Goal: Transaction & Acquisition: Book appointment/travel/reservation

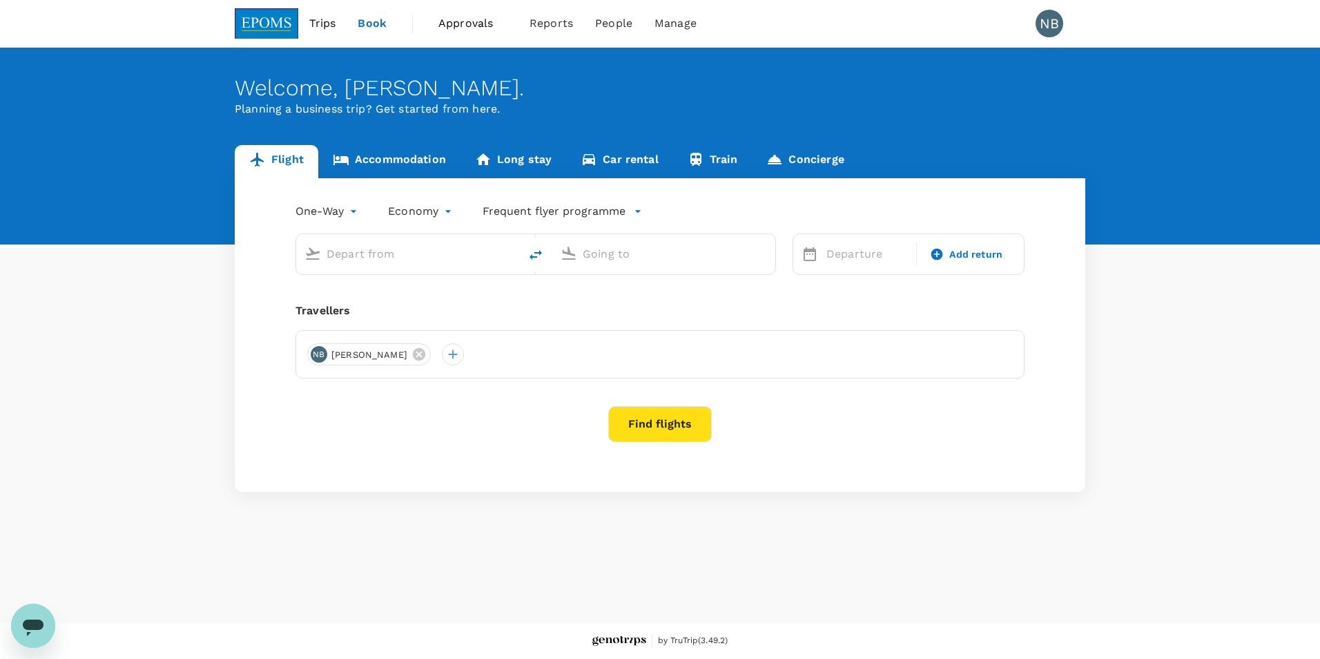
click at [416, 246] on input "text" at bounding box center [409, 253] width 164 height 21
click at [400, 308] on p "Miri Intl" at bounding box center [428, 308] width 243 height 14
type input "miri"
type input "Miri Intl (MYY)"
click at [664, 250] on input "text" at bounding box center [665, 253] width 164 height 21
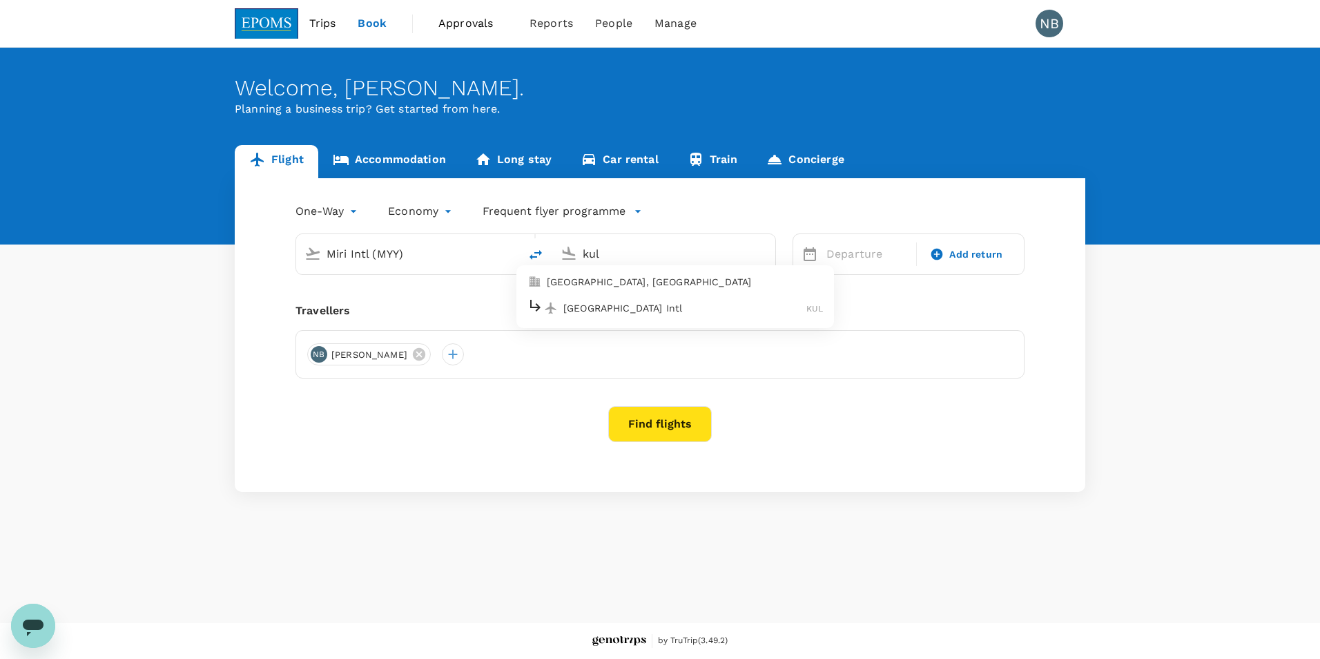
click at [652, 304] on p "[GEOGRAPHIC_DATA] Intl" at bounding box center [684, 308] width 243 height 14
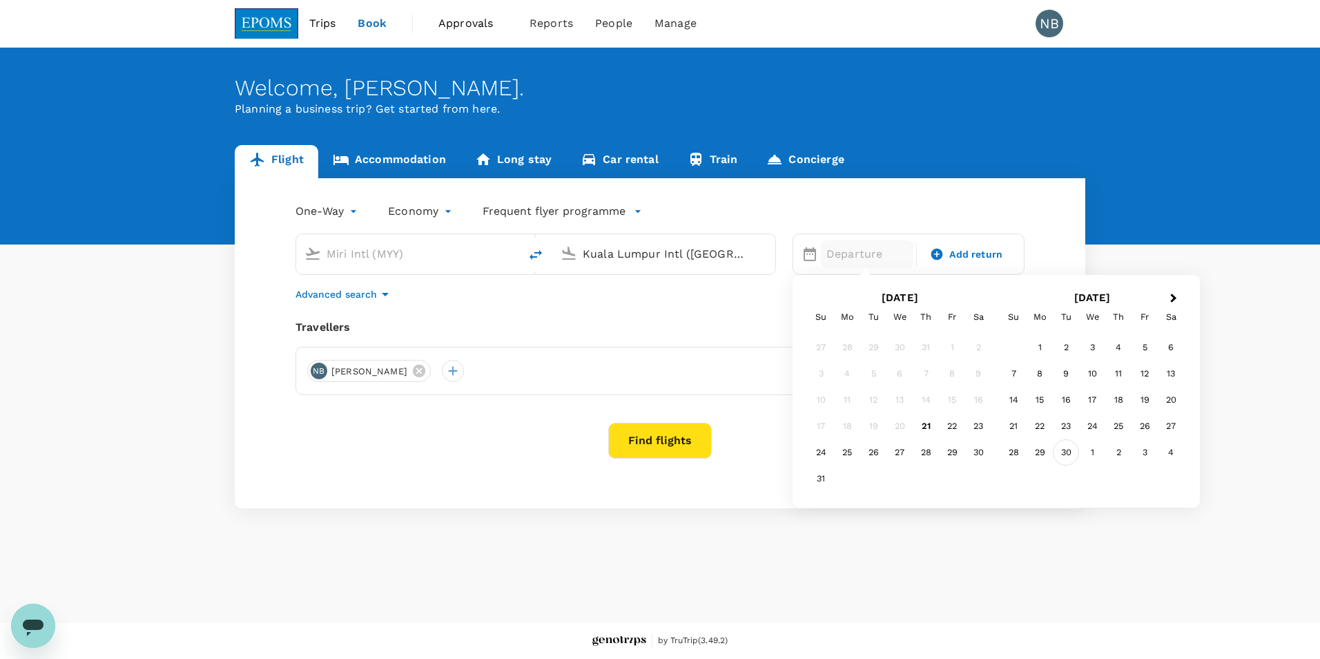
type input "Kuala Lumpur Intl ([GEOGRAPHIC_DATA])"
click at [1061, 450] on div "30" at bounding box center [1066, 452] width 26 height 26
click at [961, 247] on span "Add return" at bounding box center [975, 254] width 53 height 15
type input "roundtrip"
click at [1124, 350] on div "2" at bounding box center [1118, 347] width 26 height 26
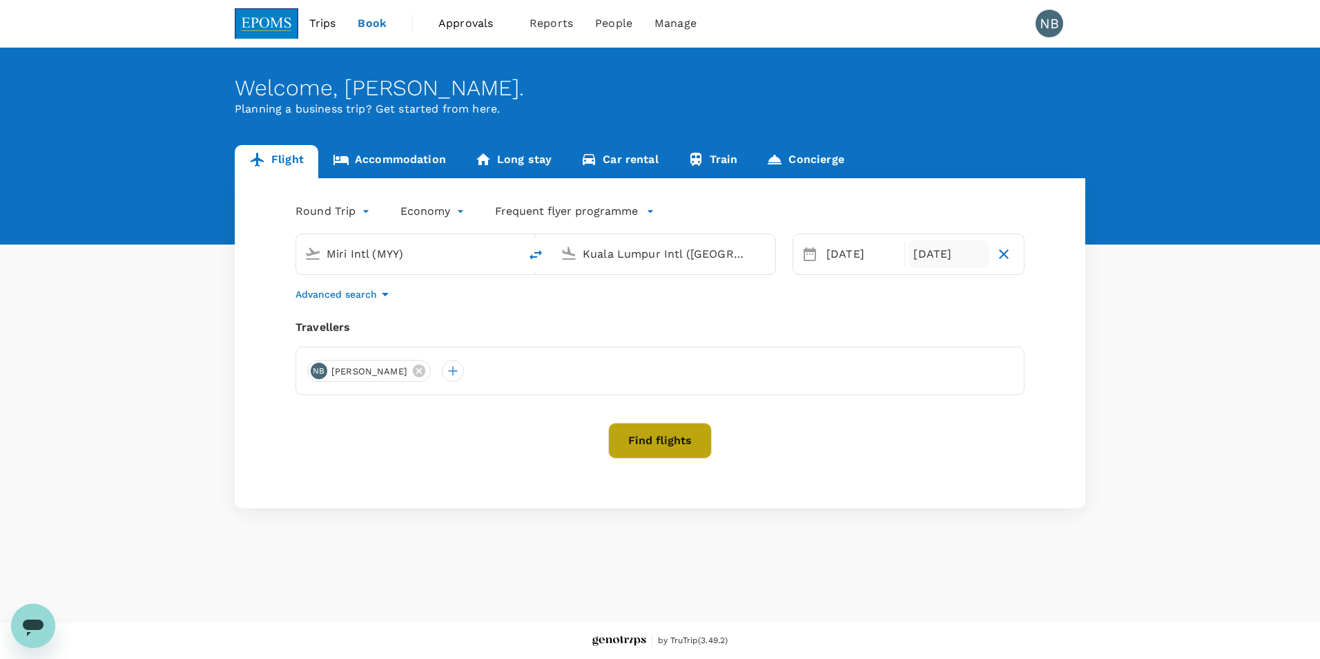
click at [675, 445] on button "Find flights" at bounding box center [660, 441] width 104 height 36
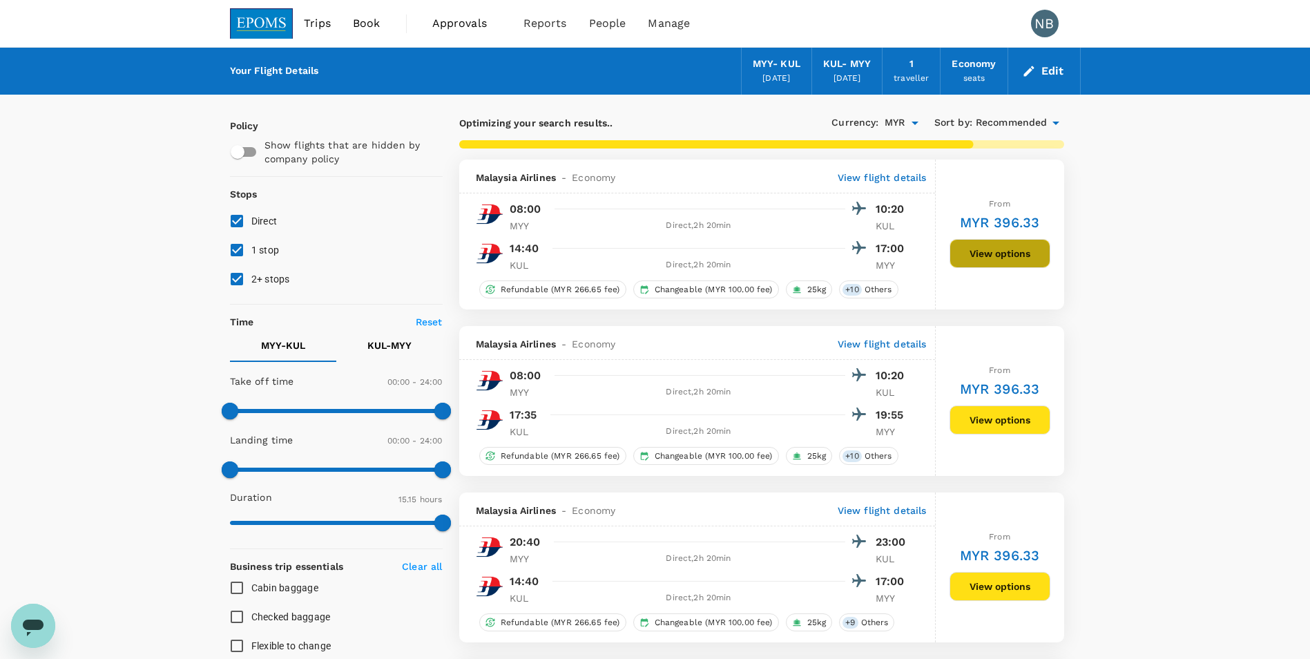
click at [1010, 255] on button "View options" at bounding box center [999, 253] width 101 height 29
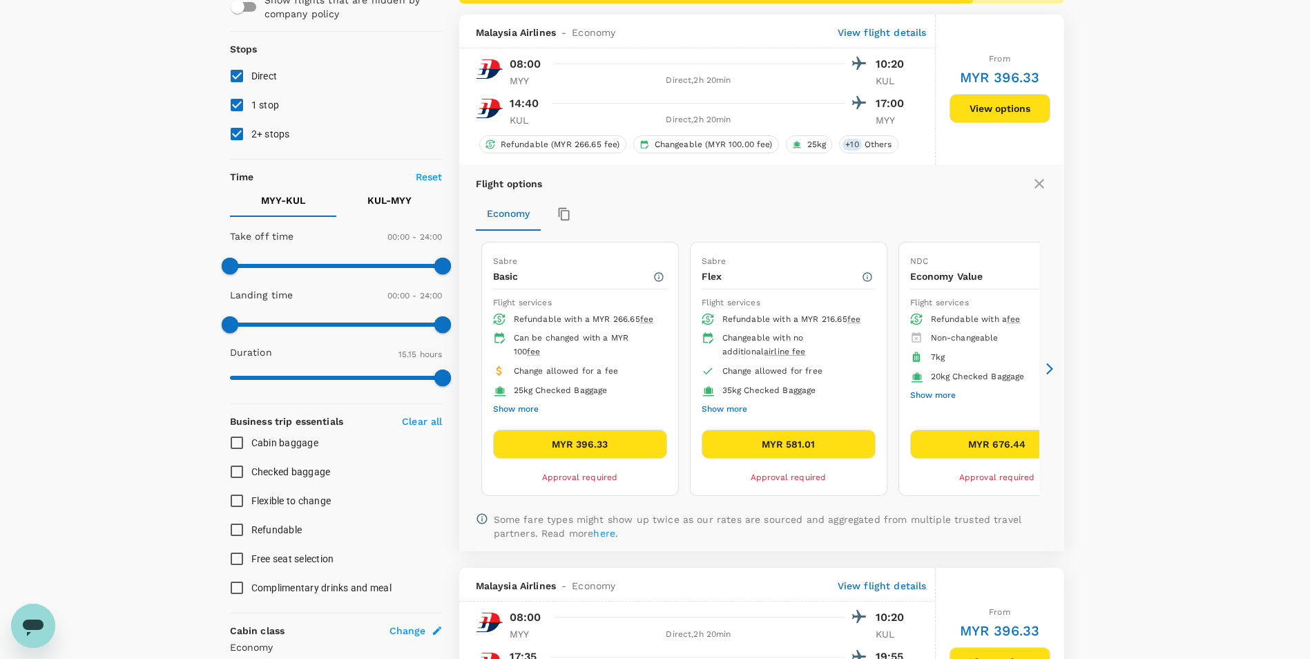
scroll to position [160, 0]
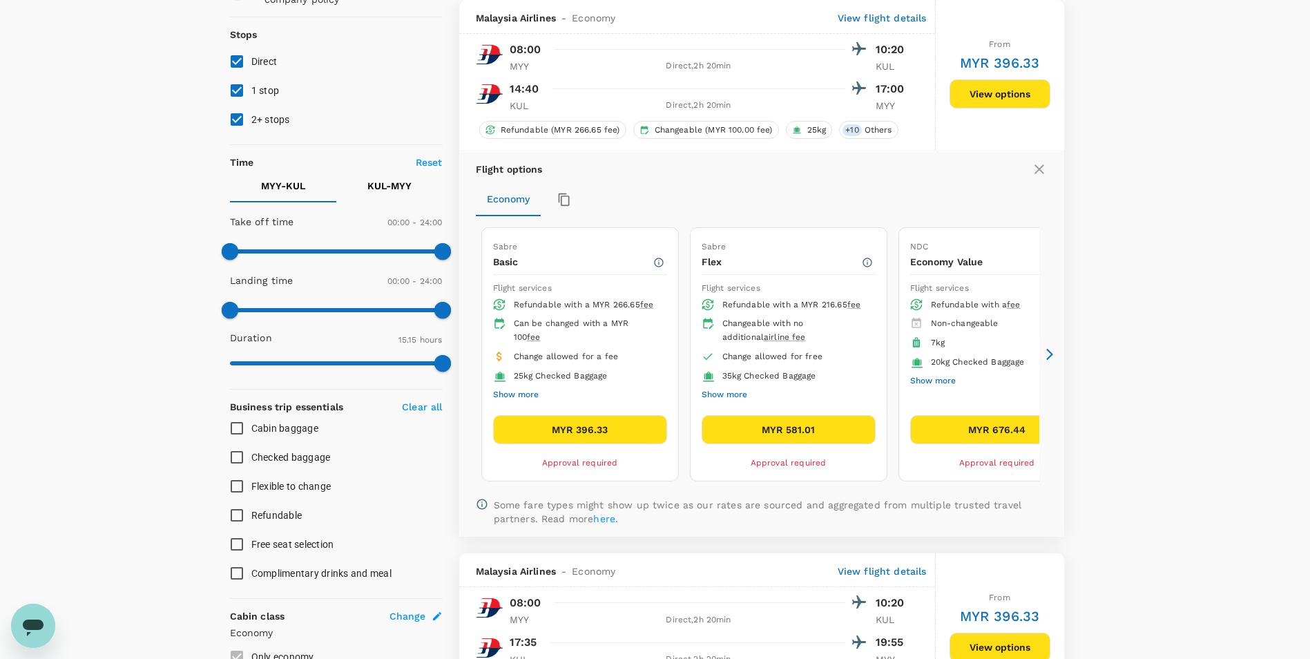
type input "1390"
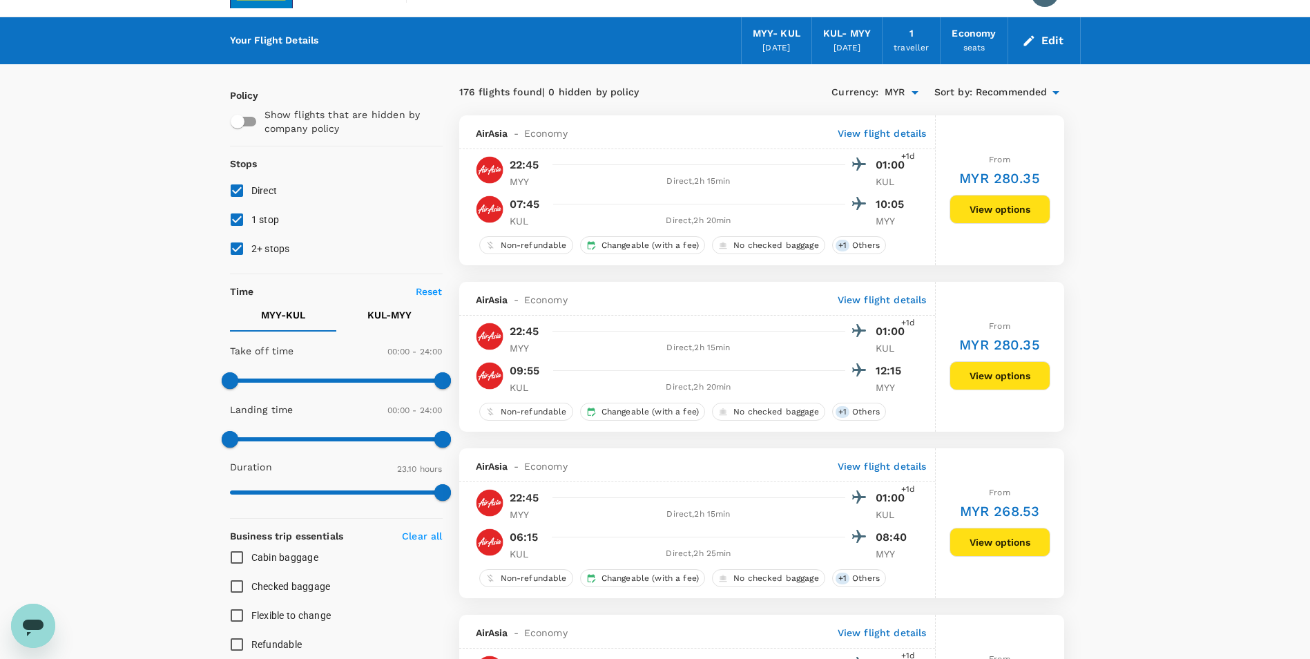
scroll to position [0, 0]
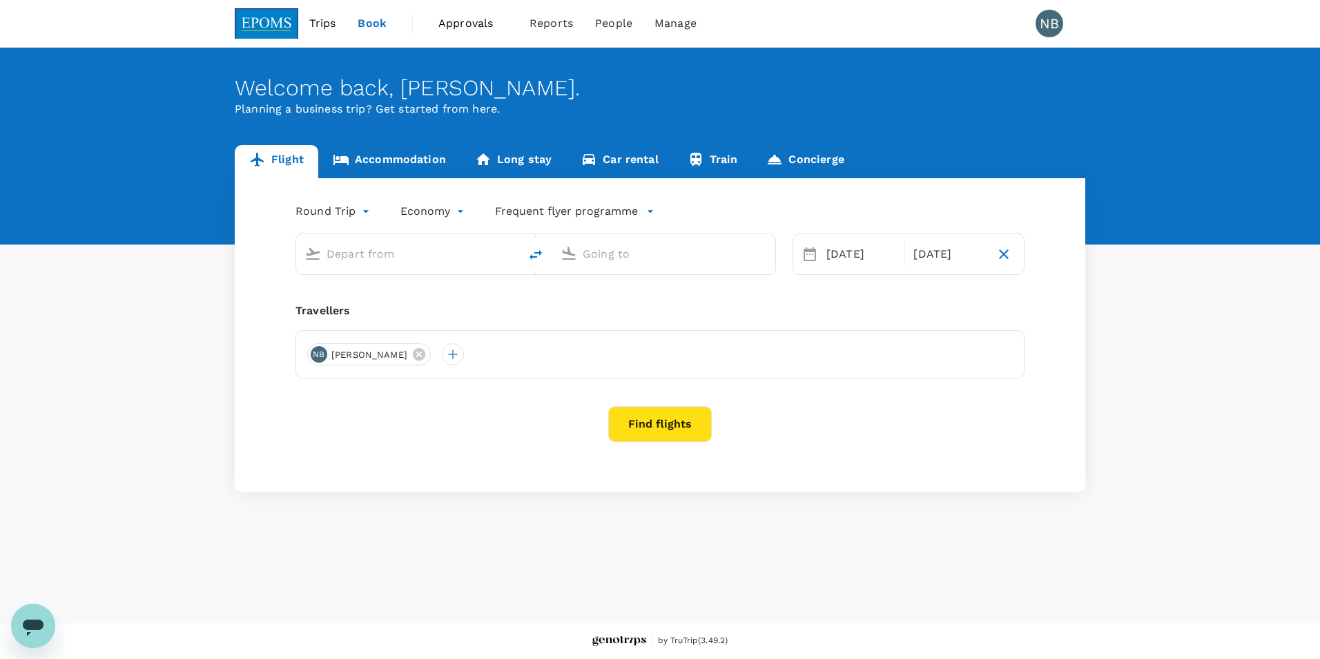
type input "Miri Intl (MYY)"
type input "Kuala Lumpur Intl ([GEOGRAPHIC_DATA])"
type input "Miri Intl (MYY)"
type input "Kuala Lumpur Intl ([GEOGRAPHIC_DATA])"
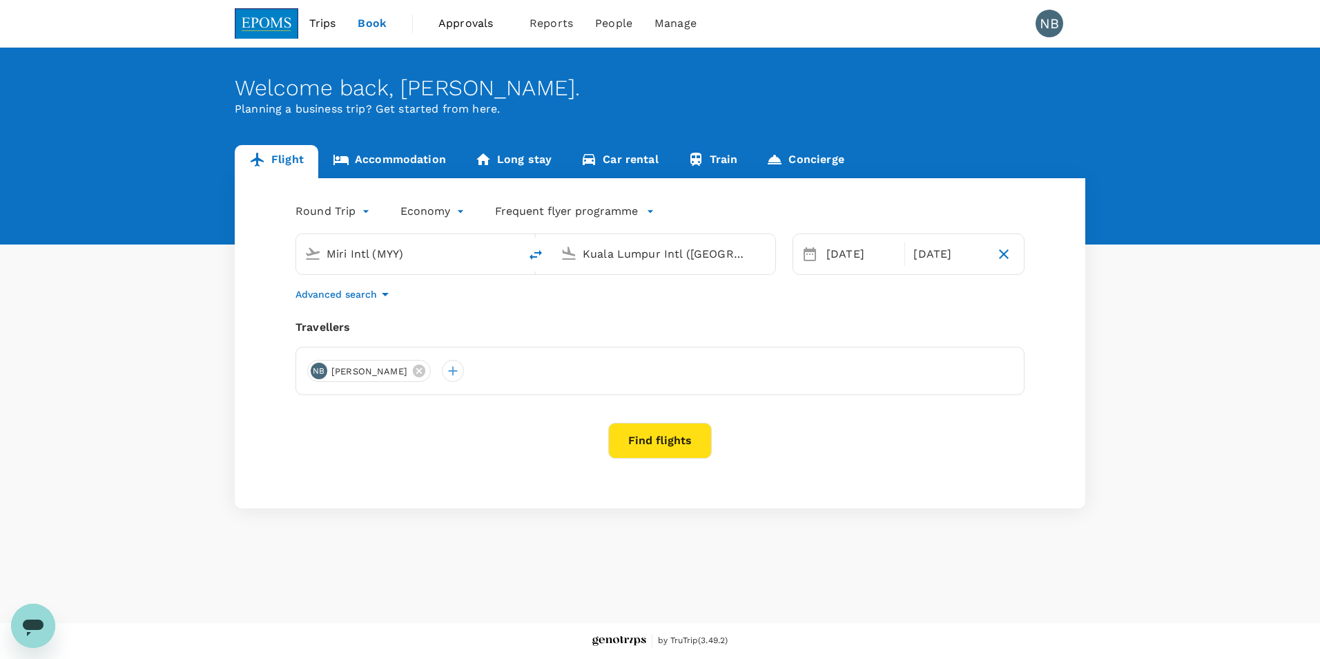
click at [661, 443] on button "Find flights" at bounding box center [660, 441] width 104 height 36
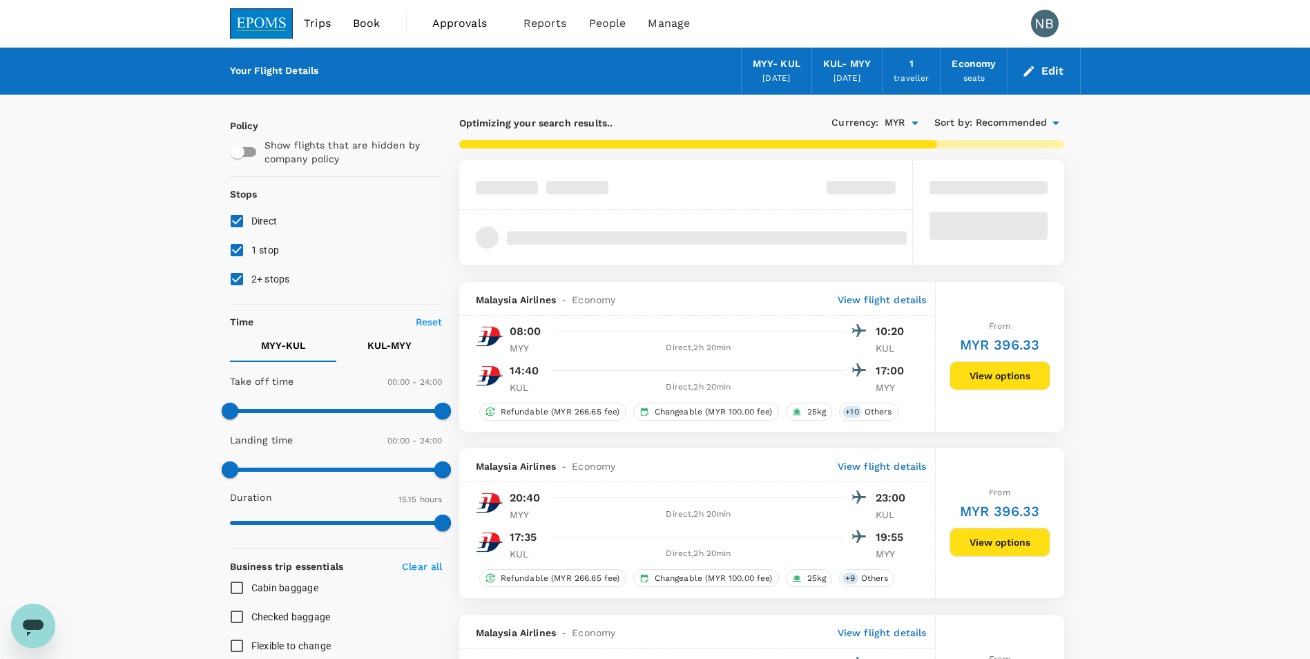
click at [876, 294] on p "View flight details" at bounding box center [882, 300] width 89 height 14
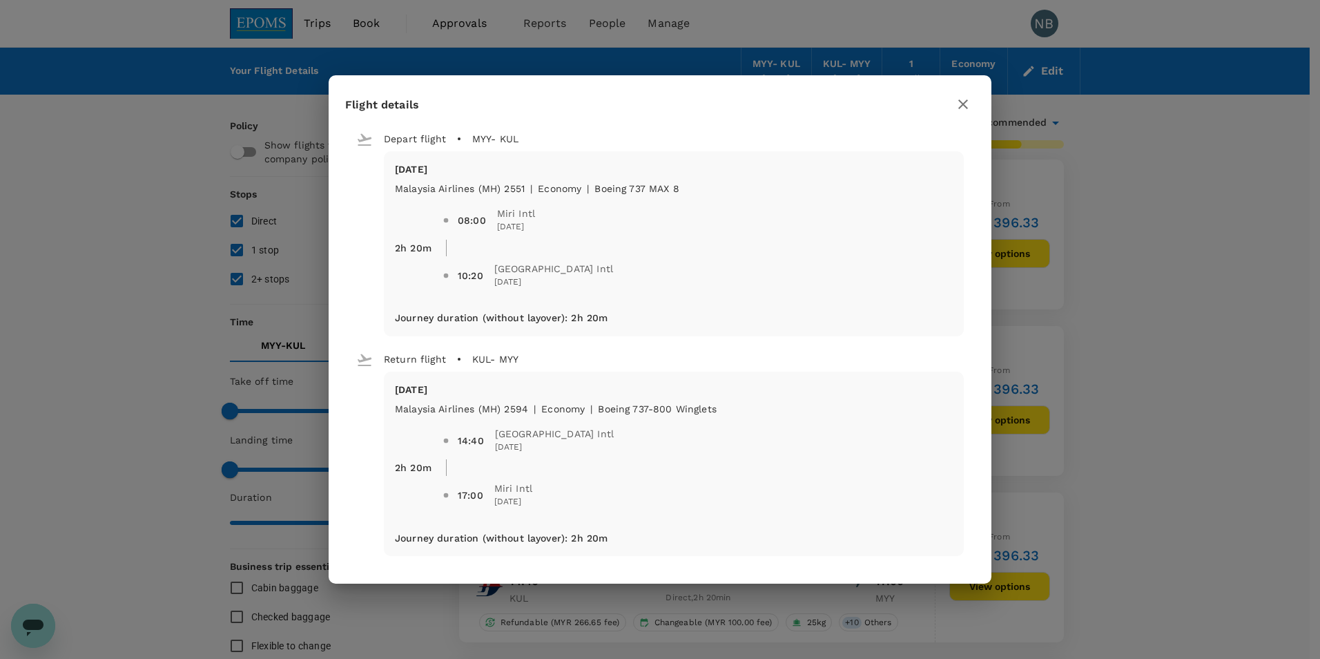
click at [960, 97] on icon "button" at bounding box center [963, 104] width 17 height 17
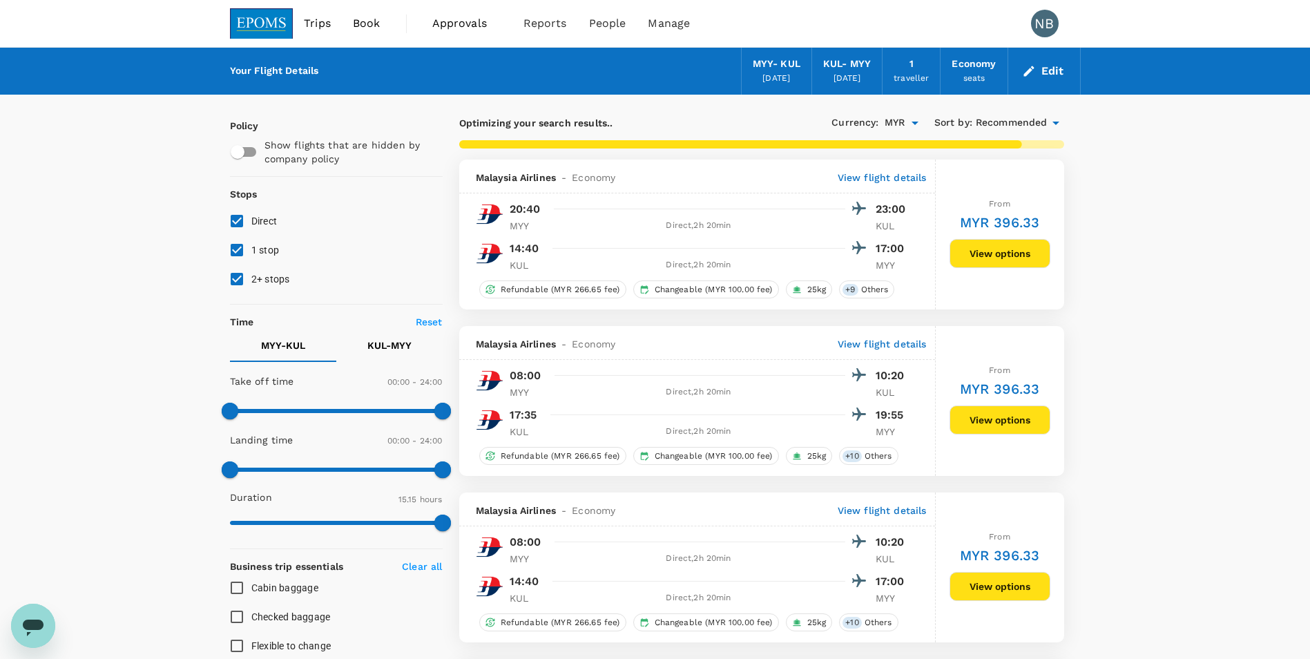
type input "1390"
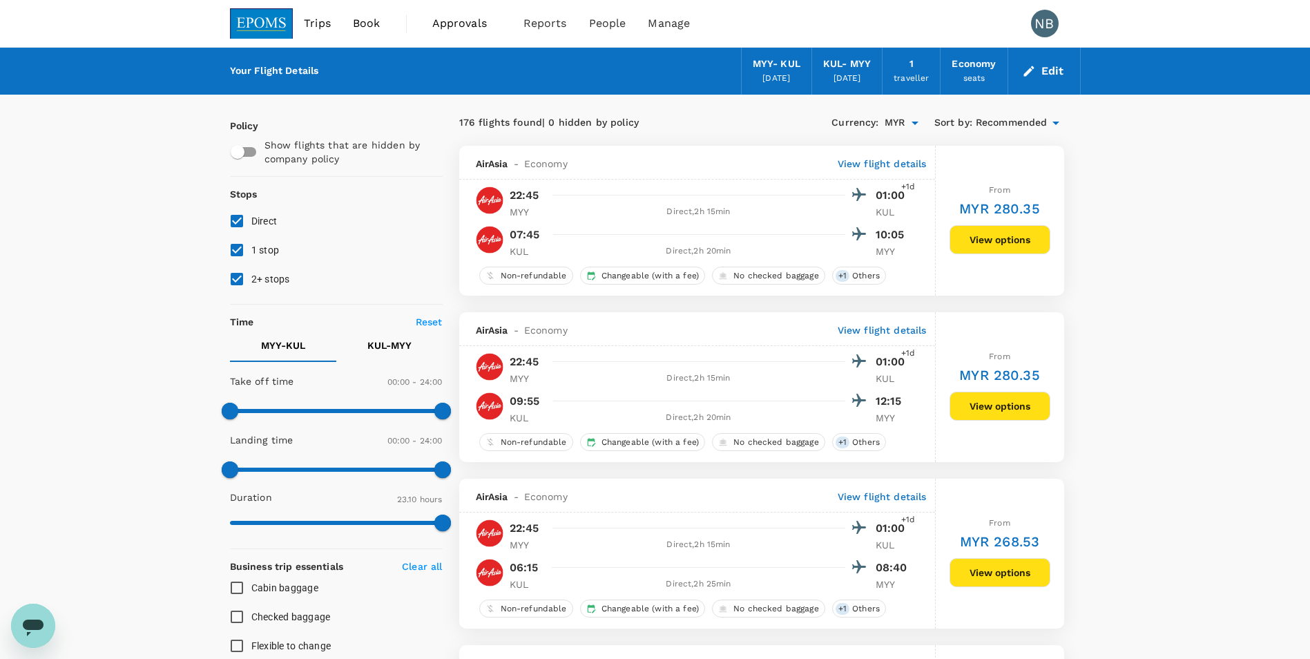
click at [1052, 68] on button "Edit" at bounding box center [1044, 71] width 50 height 22
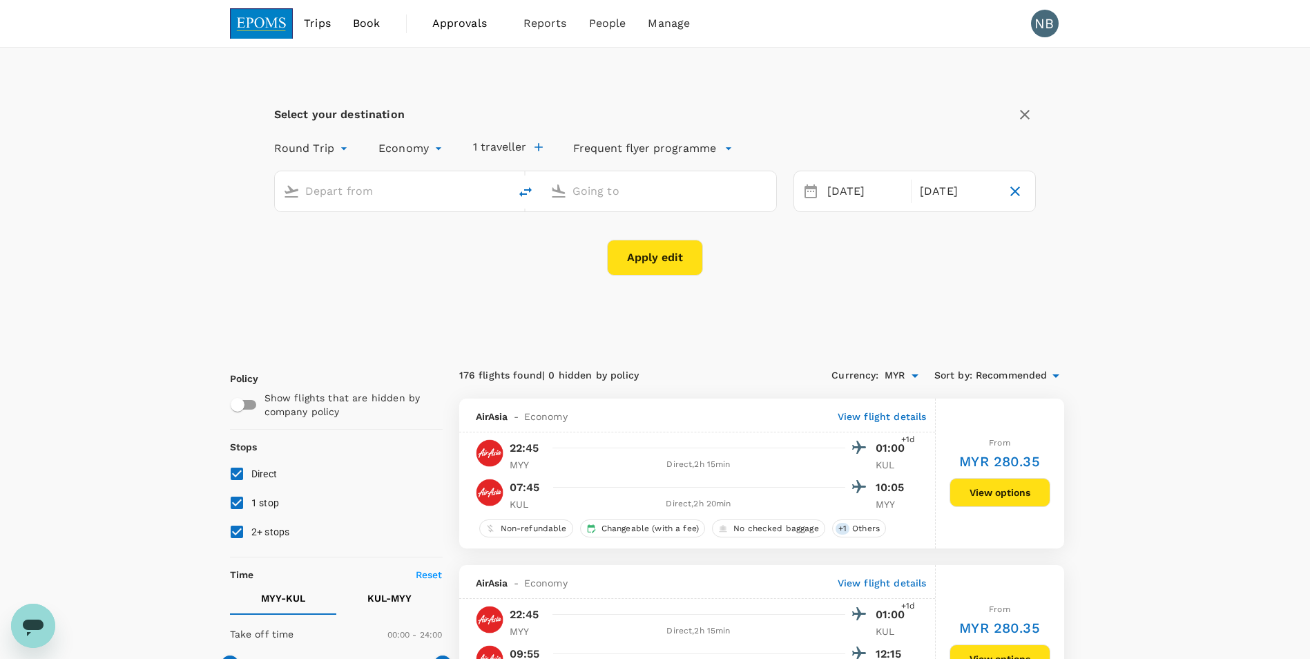
type input "Miri Intl (MYY)"
type input "Kuala Lumpur Intl ([GEOGRAPHIC_DATA])"
click at [865, 189] on div "[DATE]" at bounding box center [865, 191] width 86 height 27
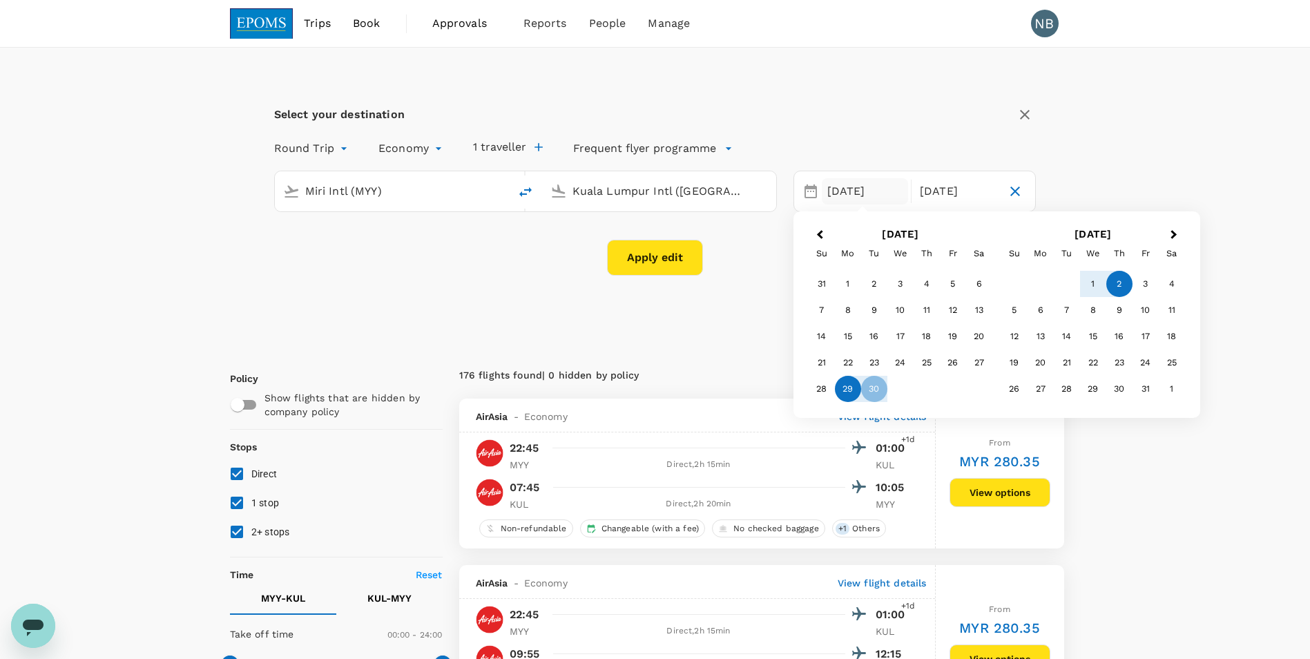
click at [846, 387] on div "29" at bounding box center [848, 389] width 26 height 26
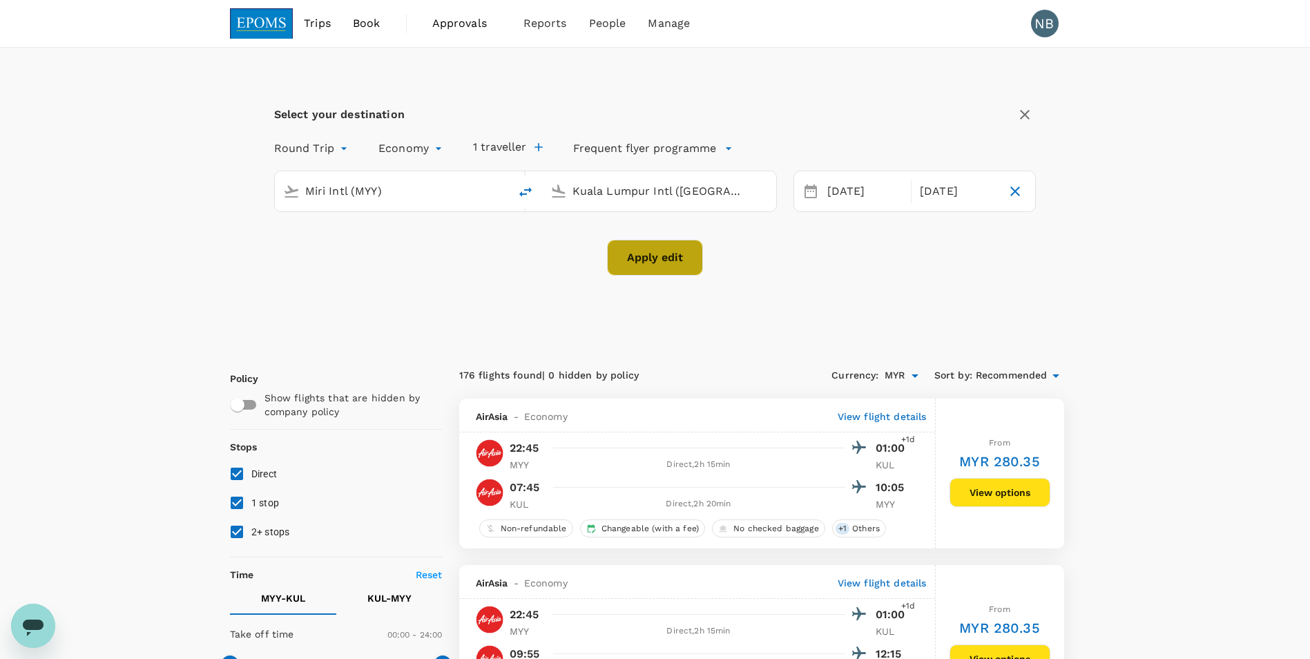
click at [669, 248] on button "Apply edit" at bounding box center [655, 258] width 96 height 36
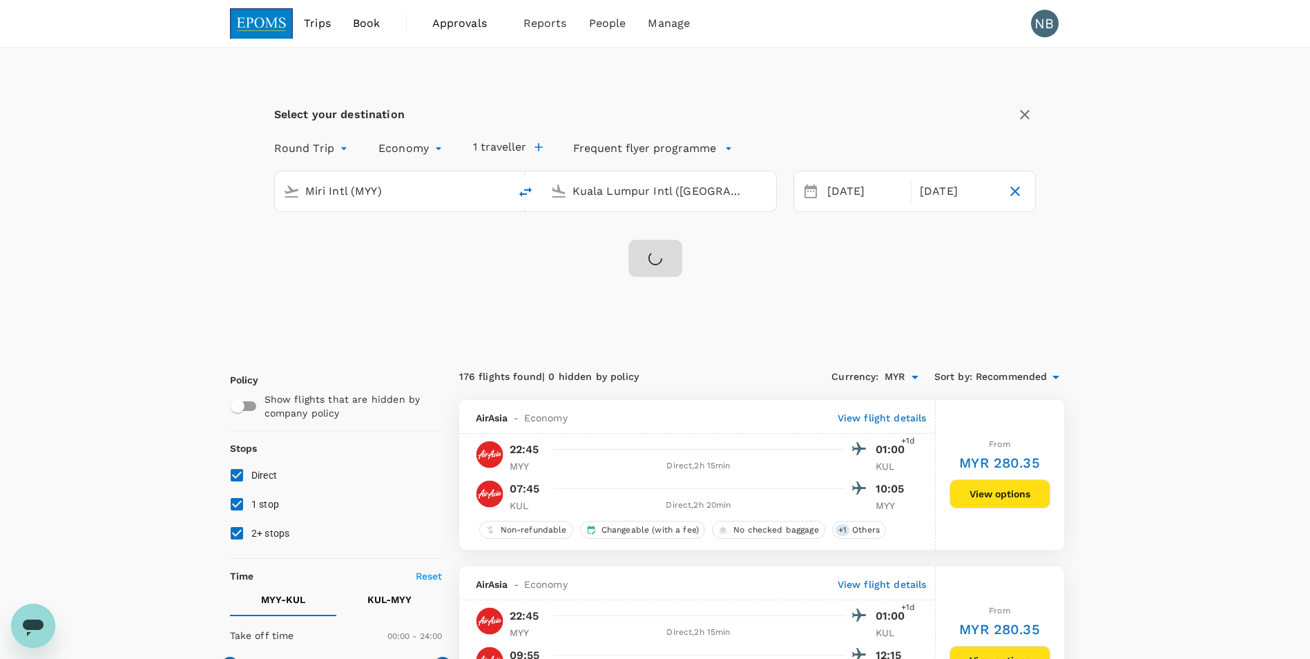
checkbox input "false"
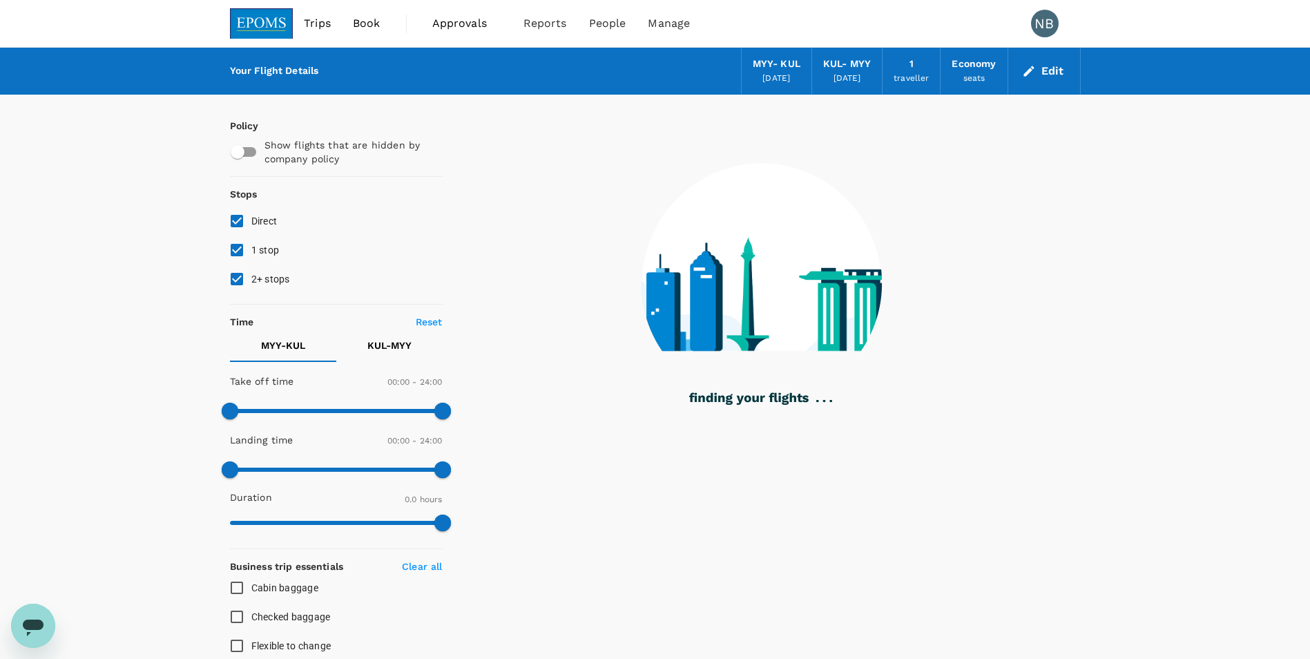
type input "915"
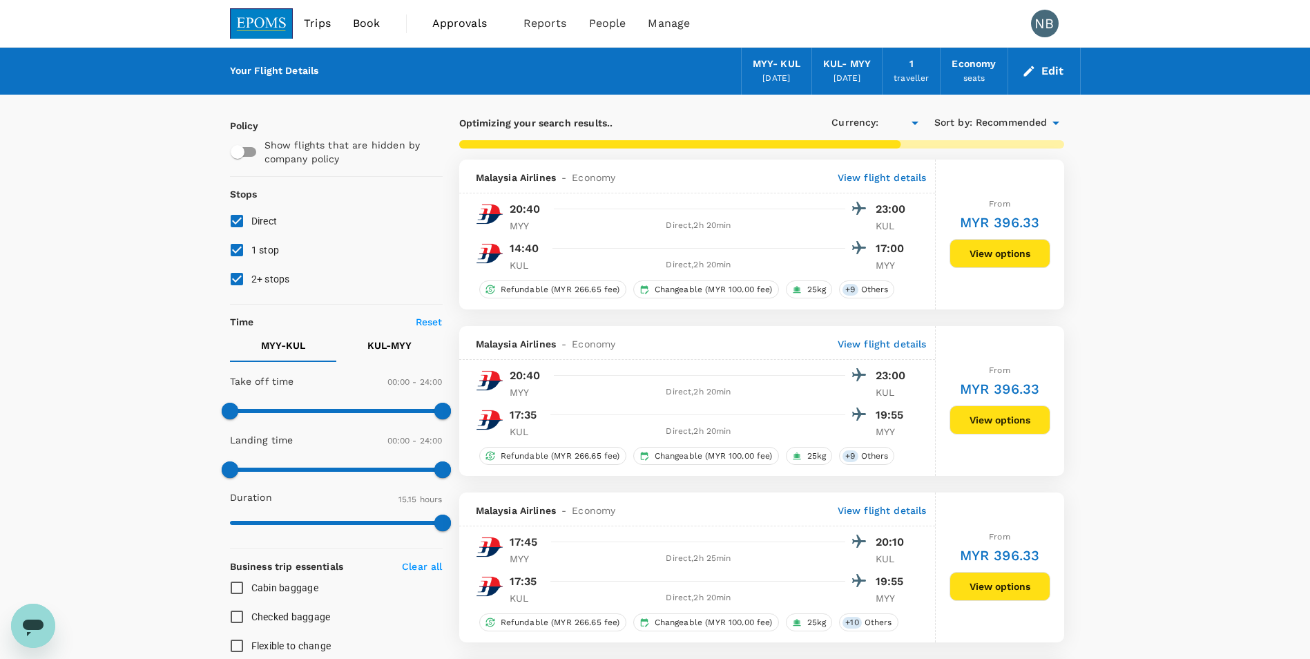
checkbox input "true"
type input "MYR"
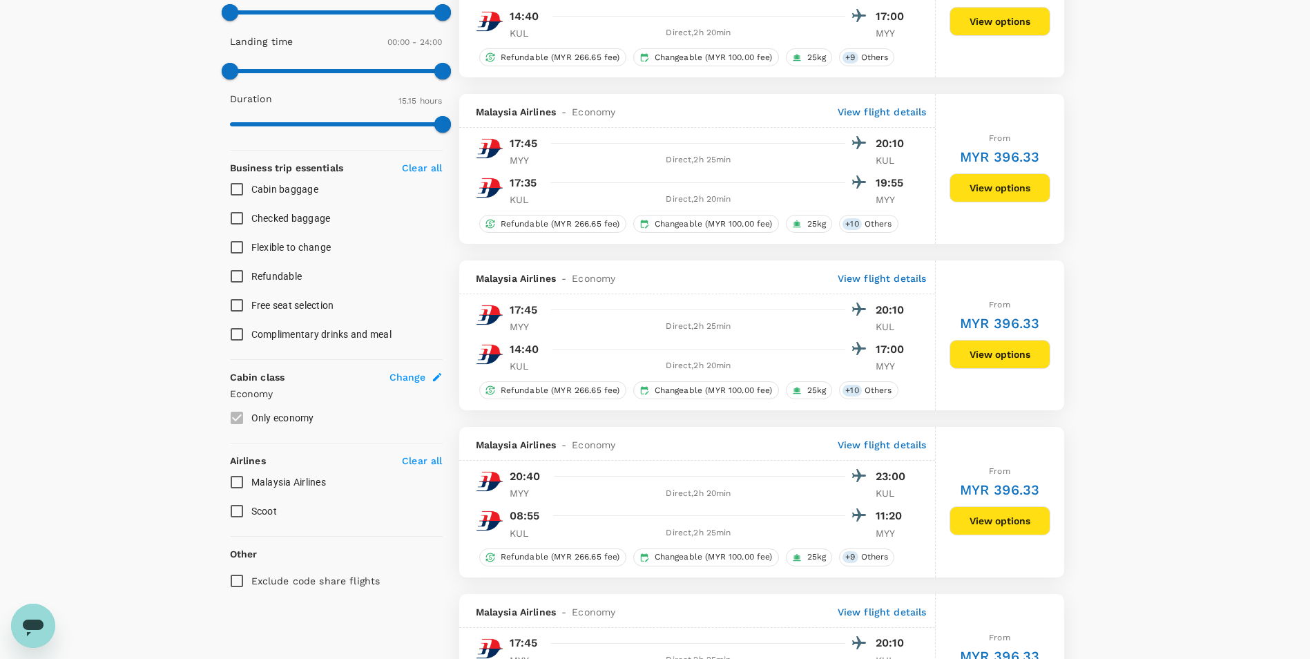
scroll to position [253, 0]
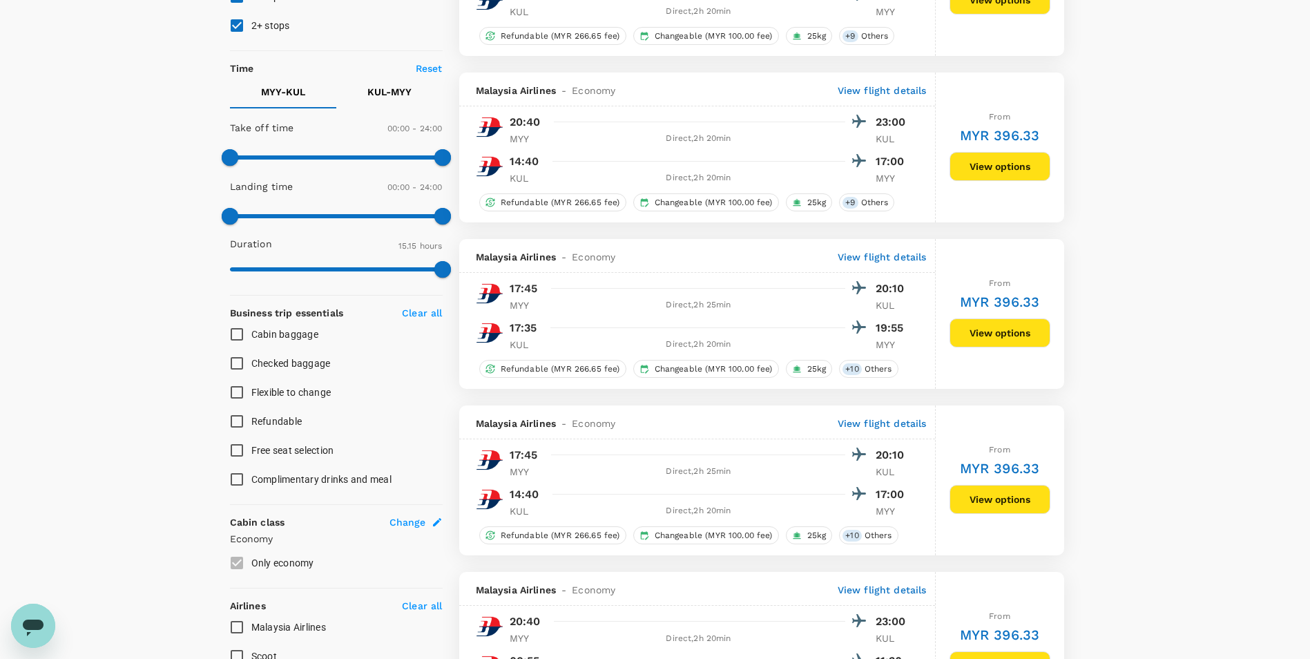
type input "1445"
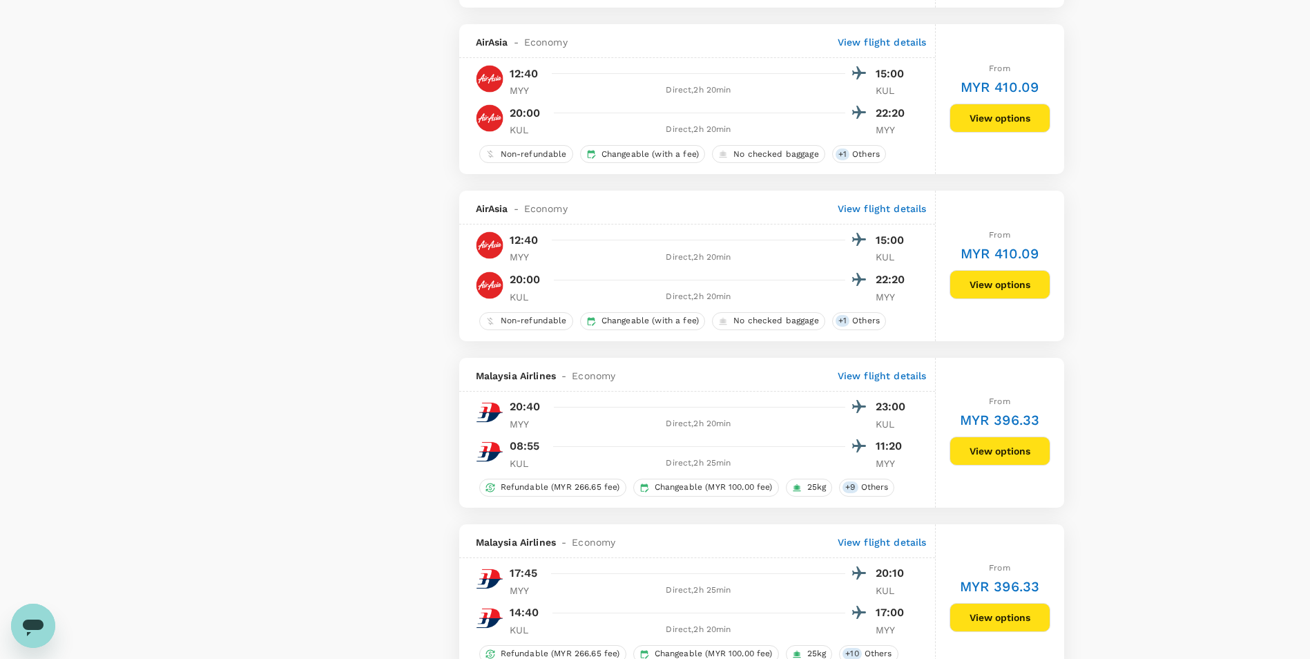
scroll to position [3038, 0]
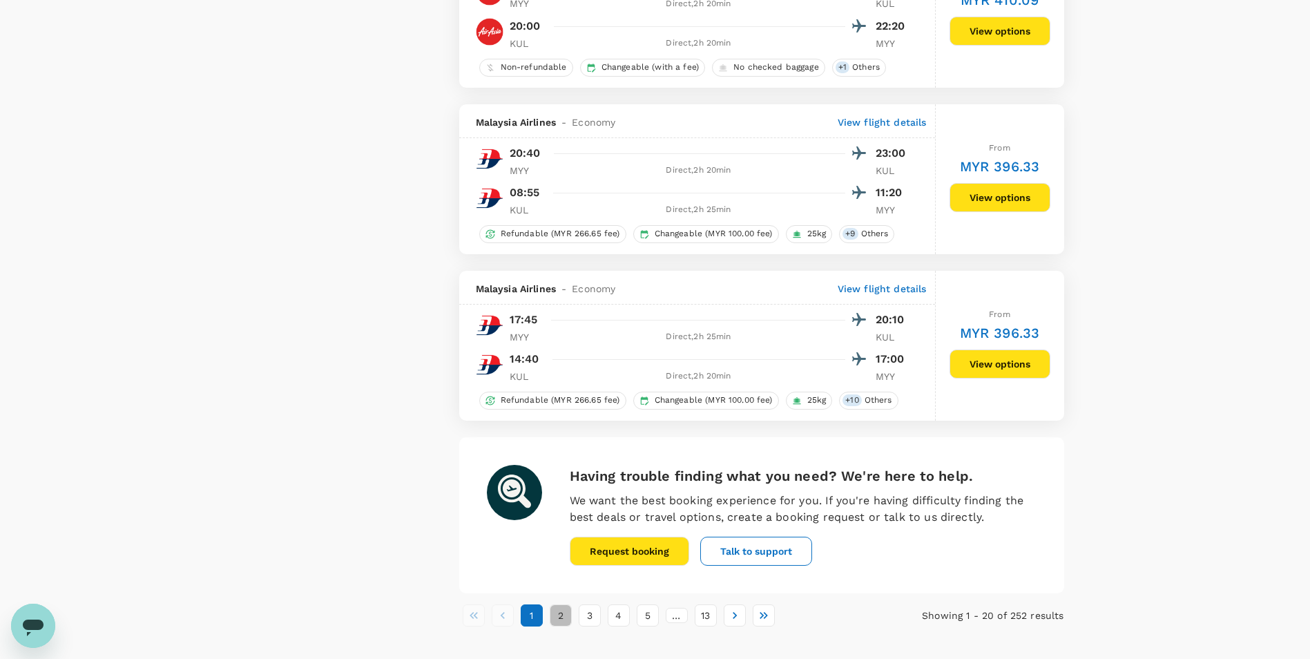
click at [563, 614] on button "2" at bounding box center [561, 615] width 22 height 22
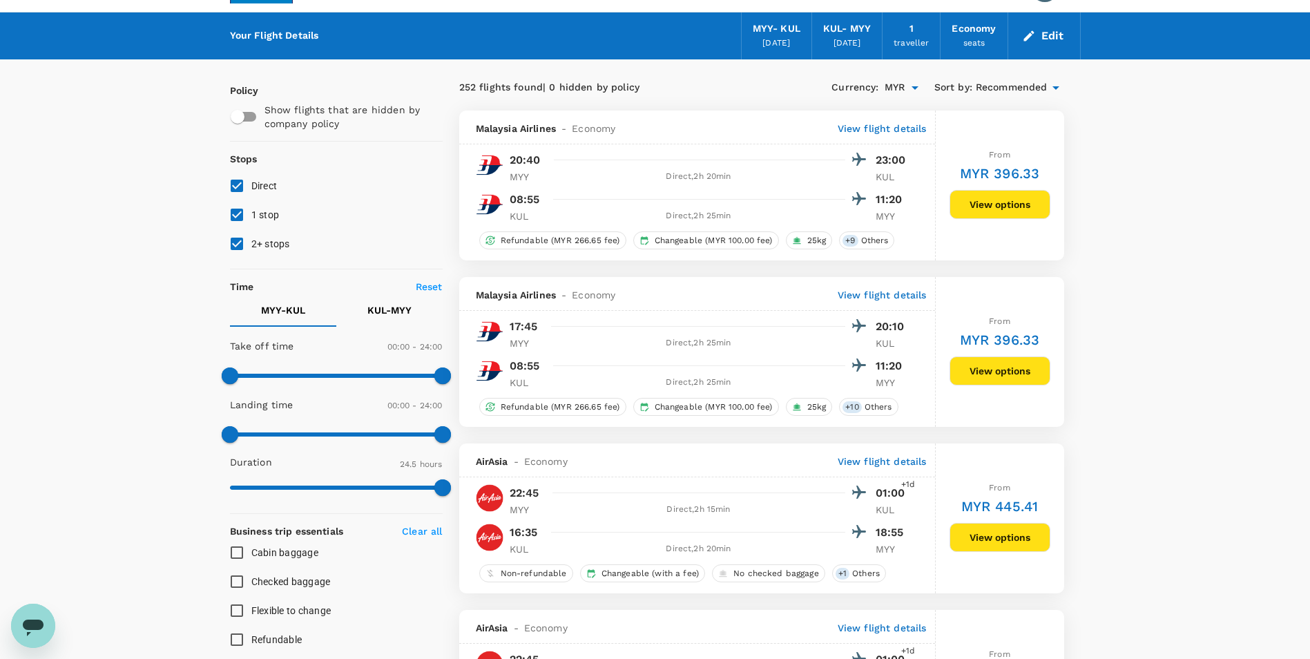
scroll to position [0, 0]
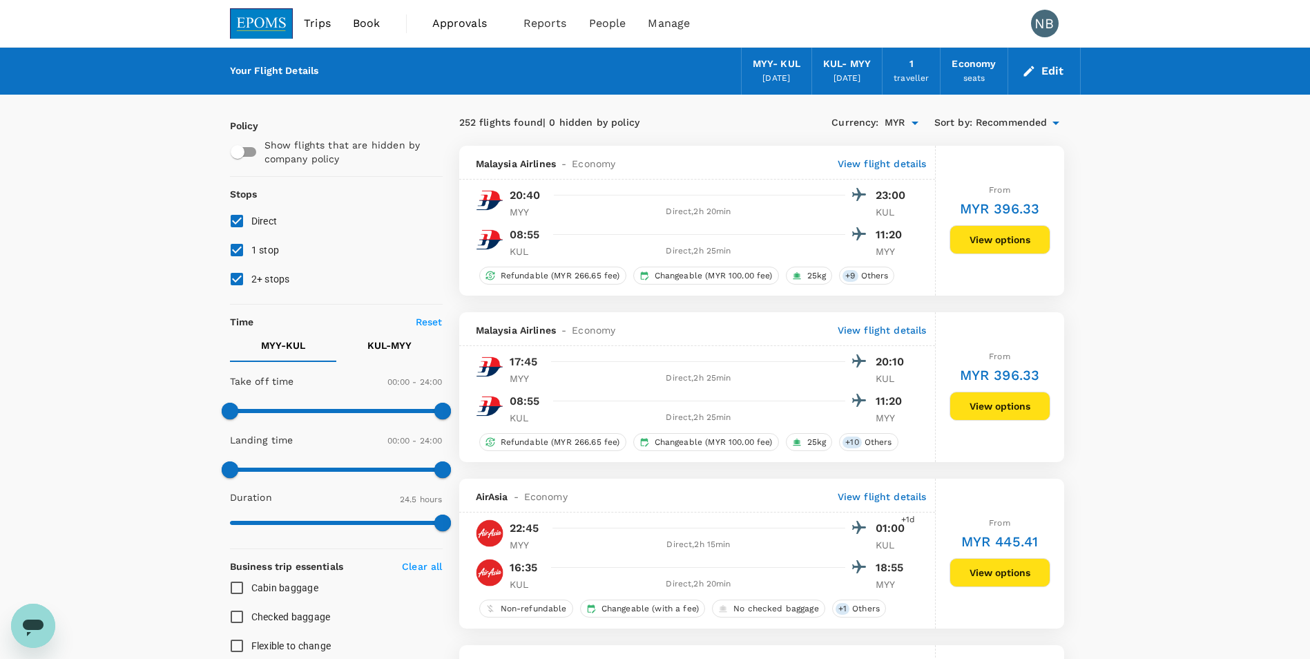
click at [900, 162] on p "View flight details" at bounding box center [882, 164] width 89 height 14
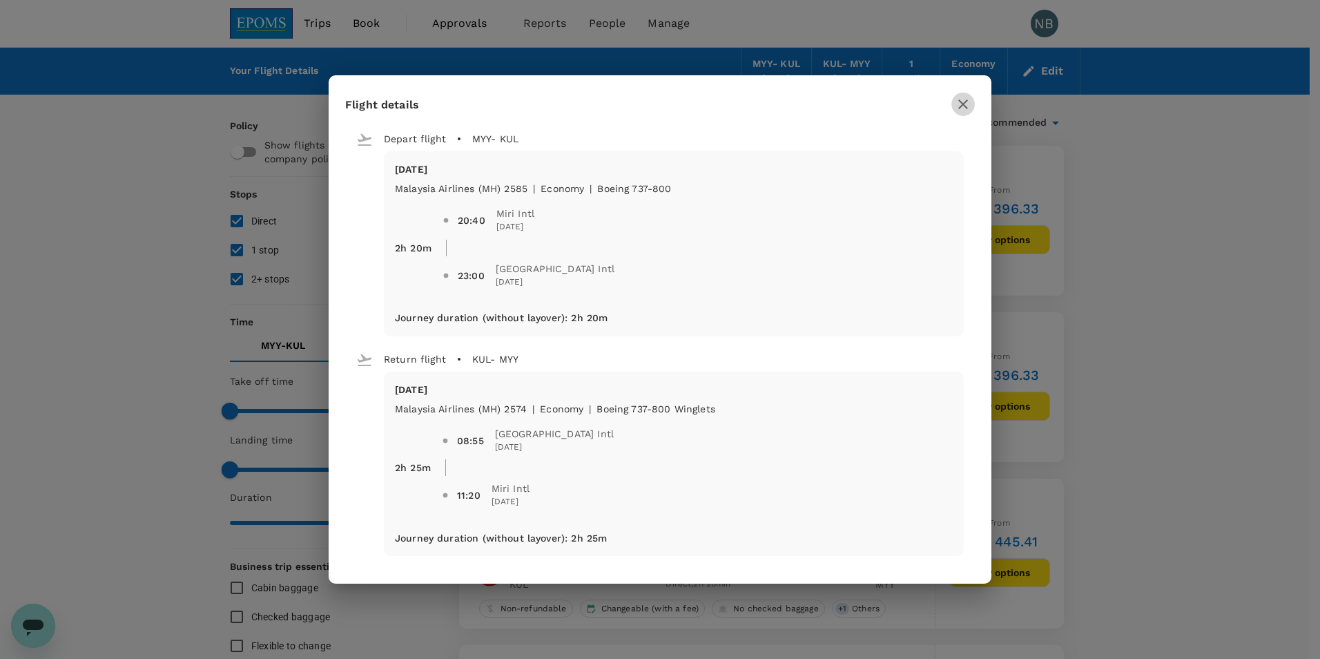
click at [967, 103] on icon "button" at bounding box center [963, 104] width 17 height 17
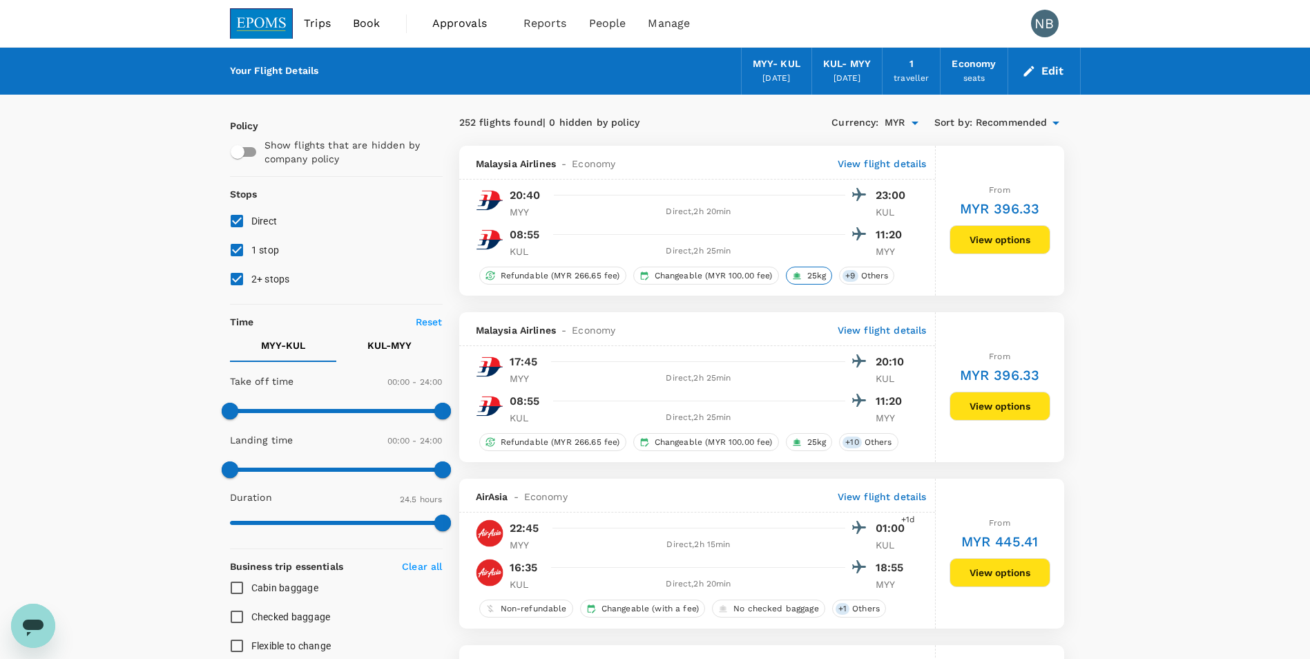
click at [814, 277] on span "25kg" at bounding box center [817, 276] width 30 height 12
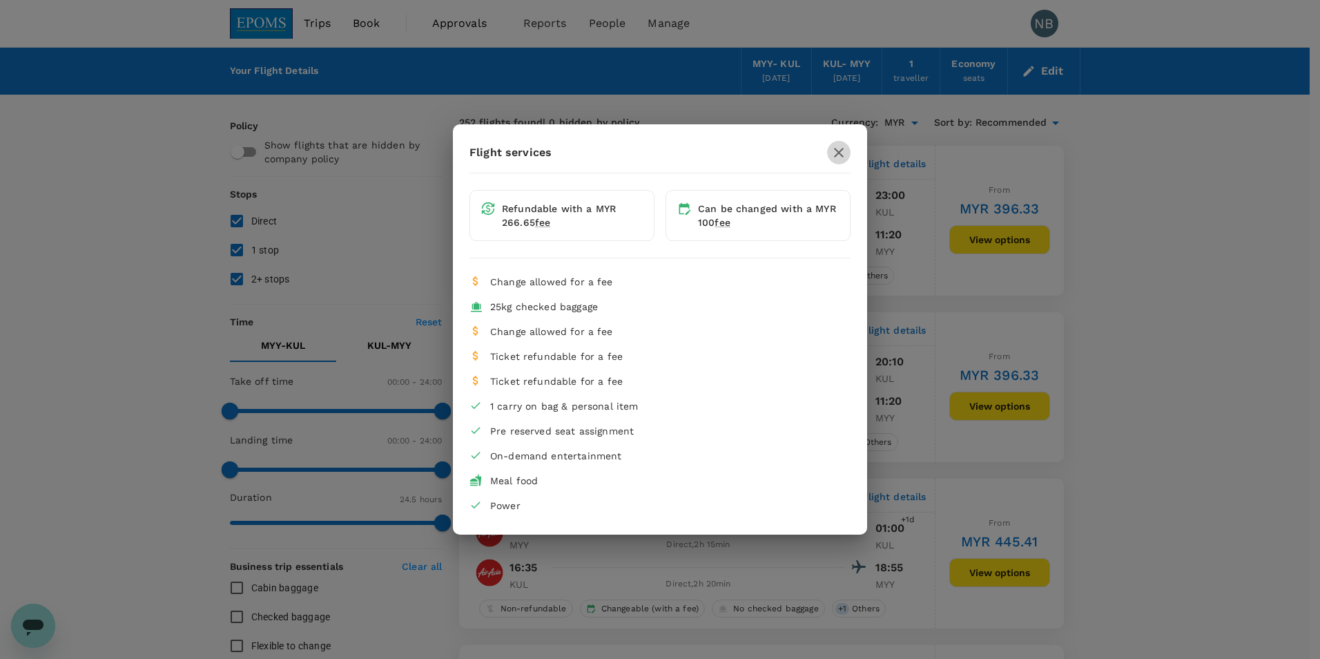
click at [847, 151] on button "button" at bounding box center [838, 152] width 23 height 23
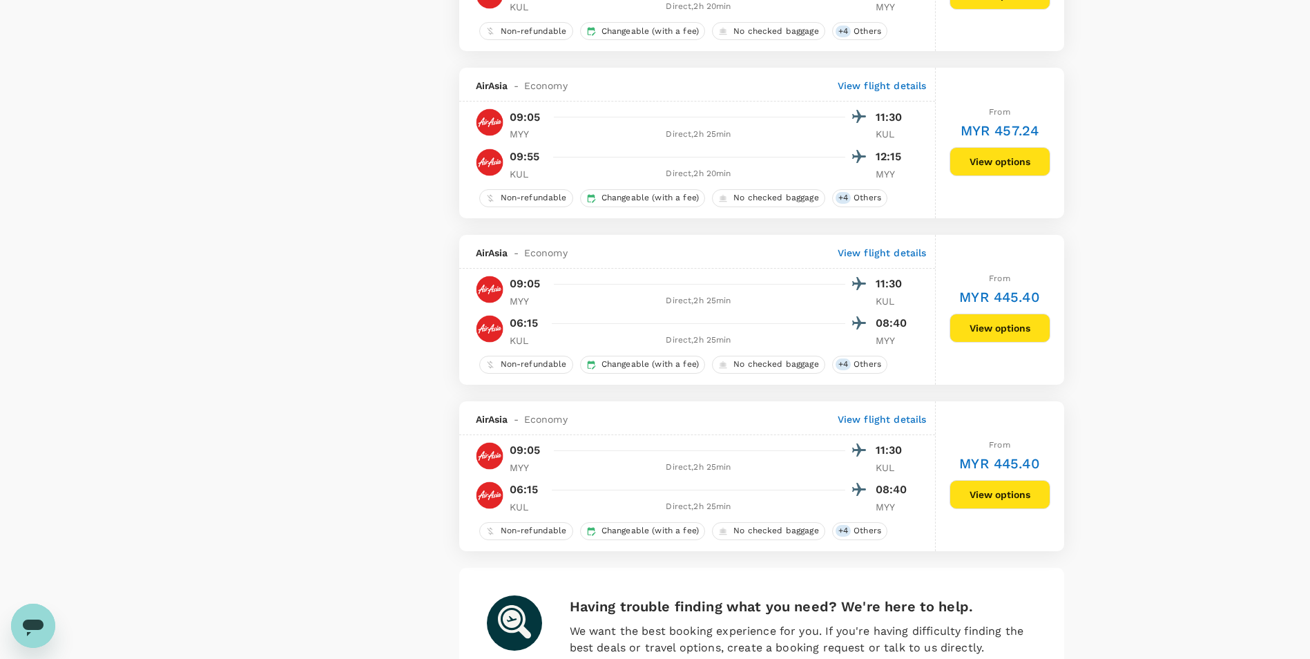
scroll to position [3080, 0]
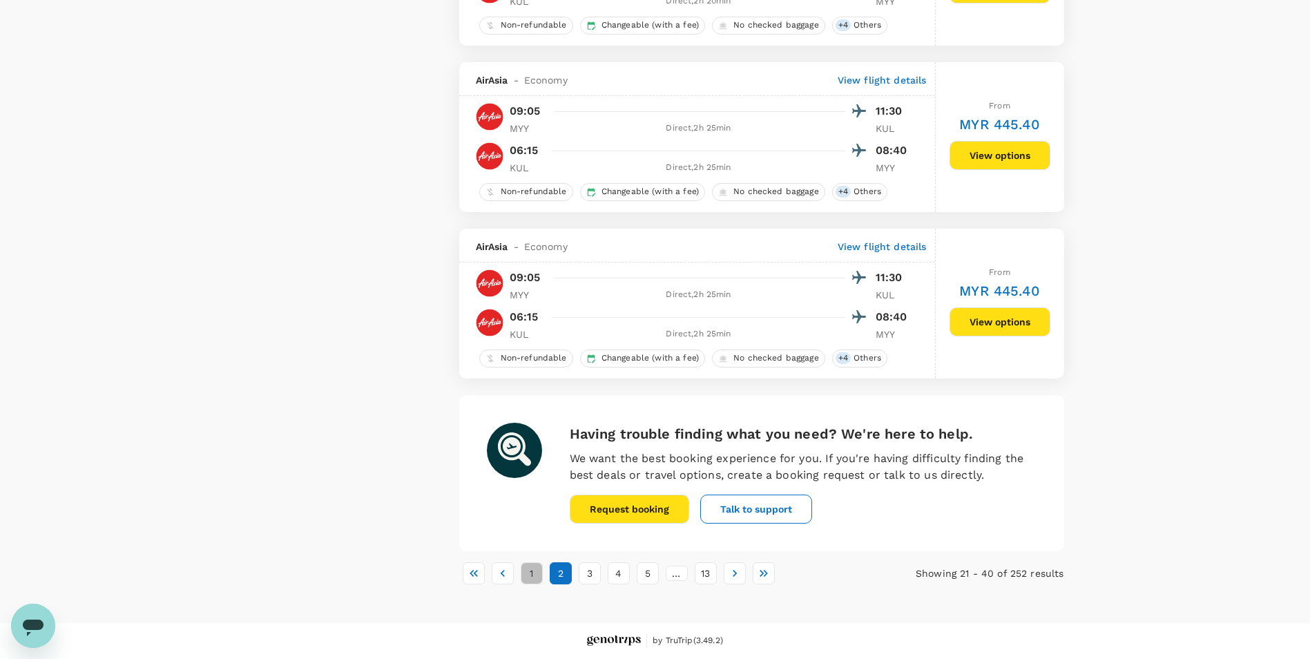
click at [534, 572] on button "1" at bounding box center [532, 573] width 22 height 22
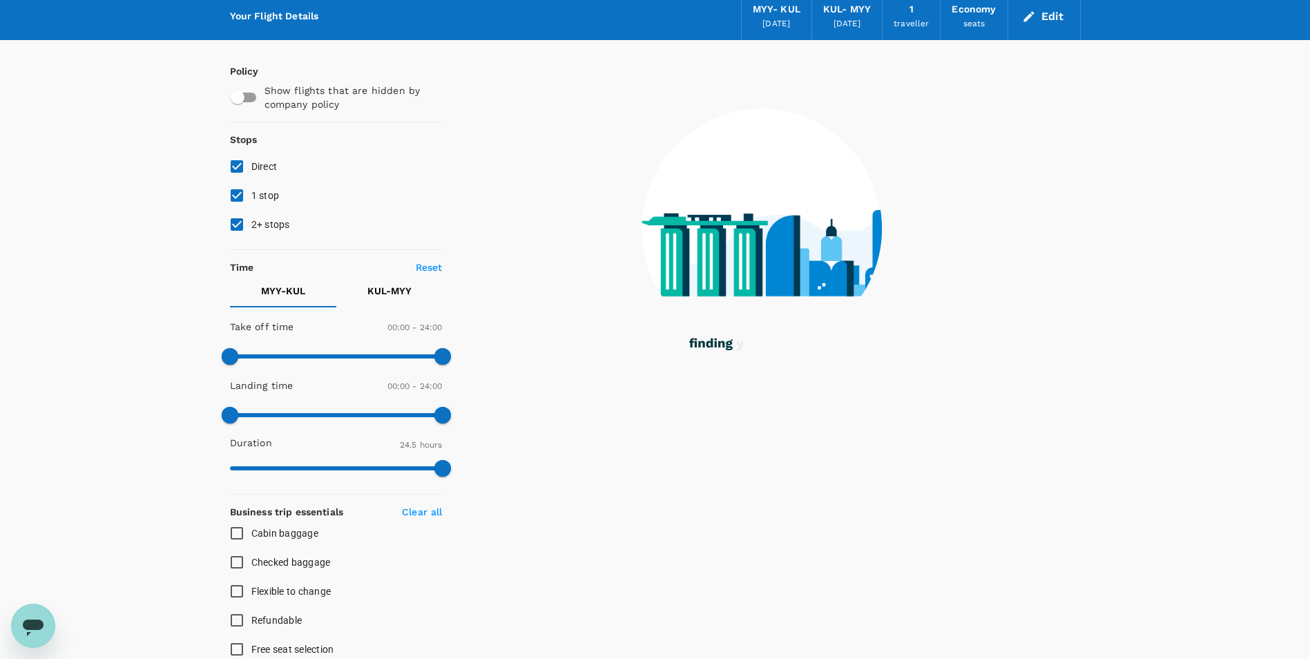
scroll to position [0, 0]
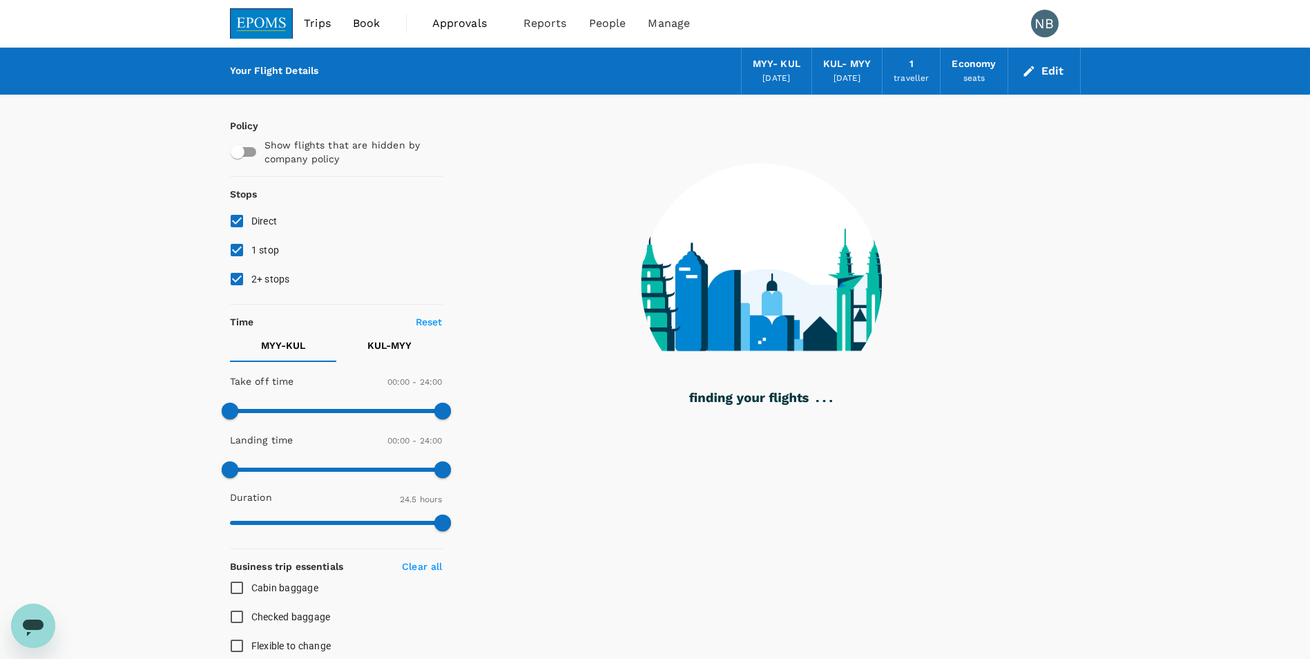
click at [235, 248] on input "1 stop" at bounding box center [236, 249] width 29 height 29
checkbox input "false"
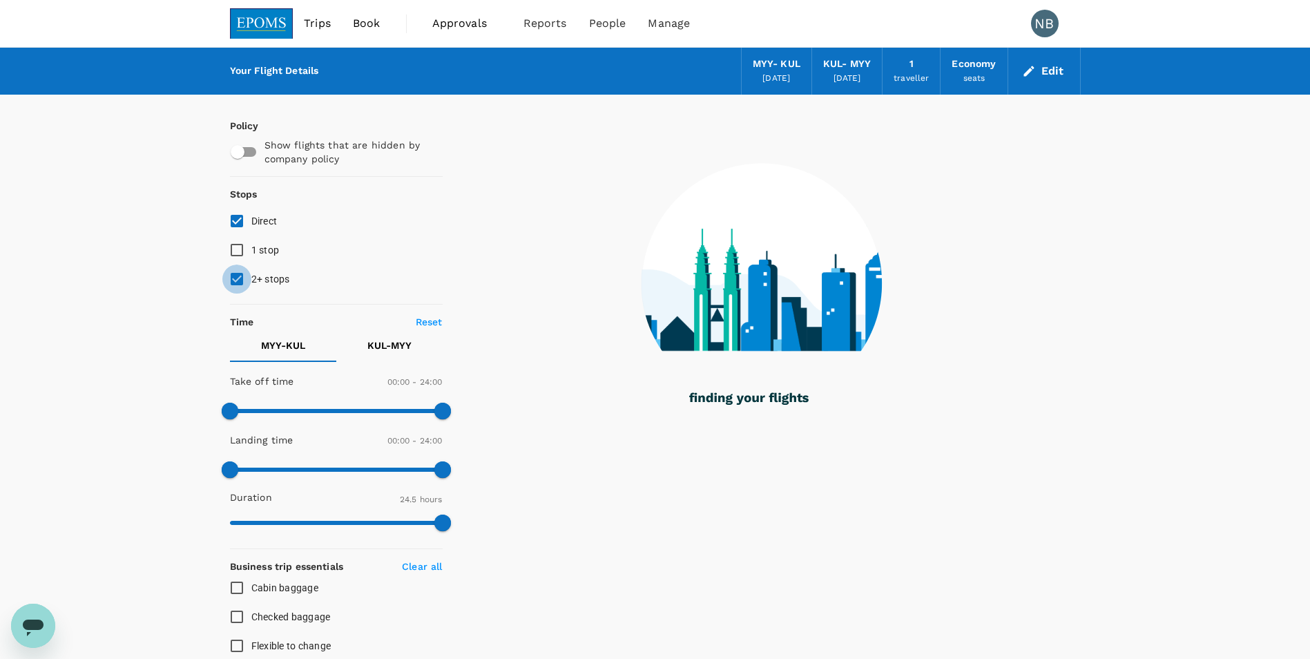
click at [237, 276] on input "2+ stops" at bounding box center [236, 278] width 29 height 29
checkbox input "false"
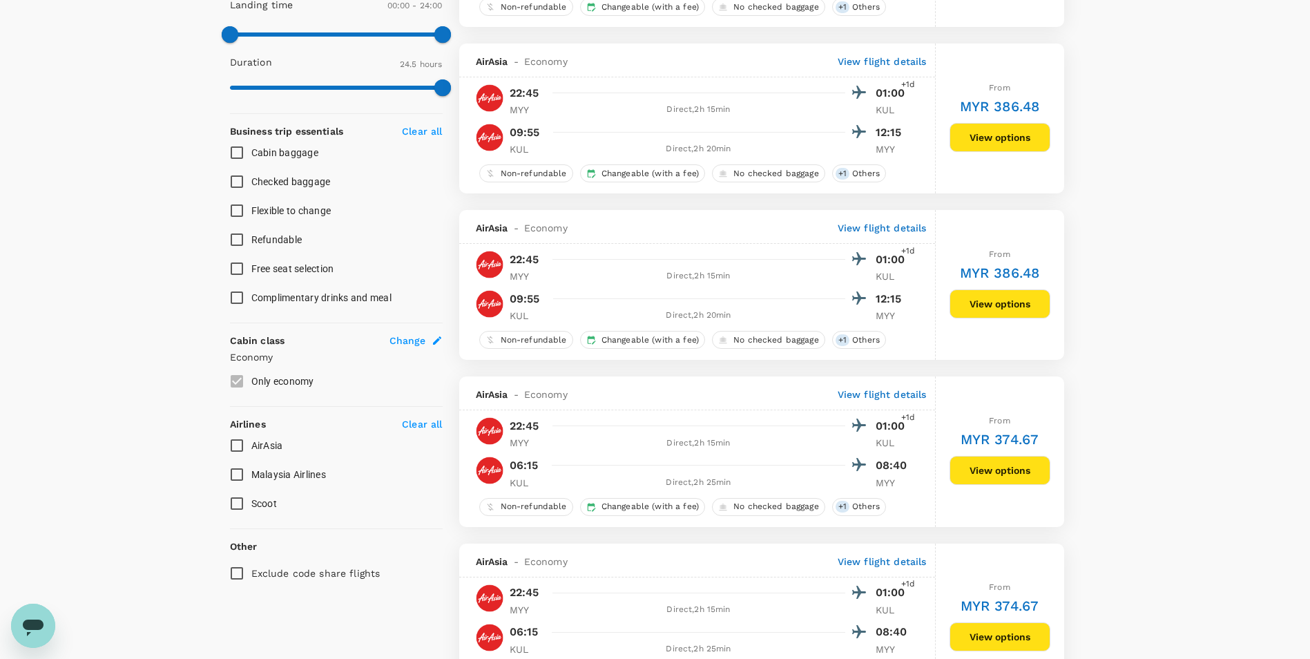
scroll to position [506, 0]
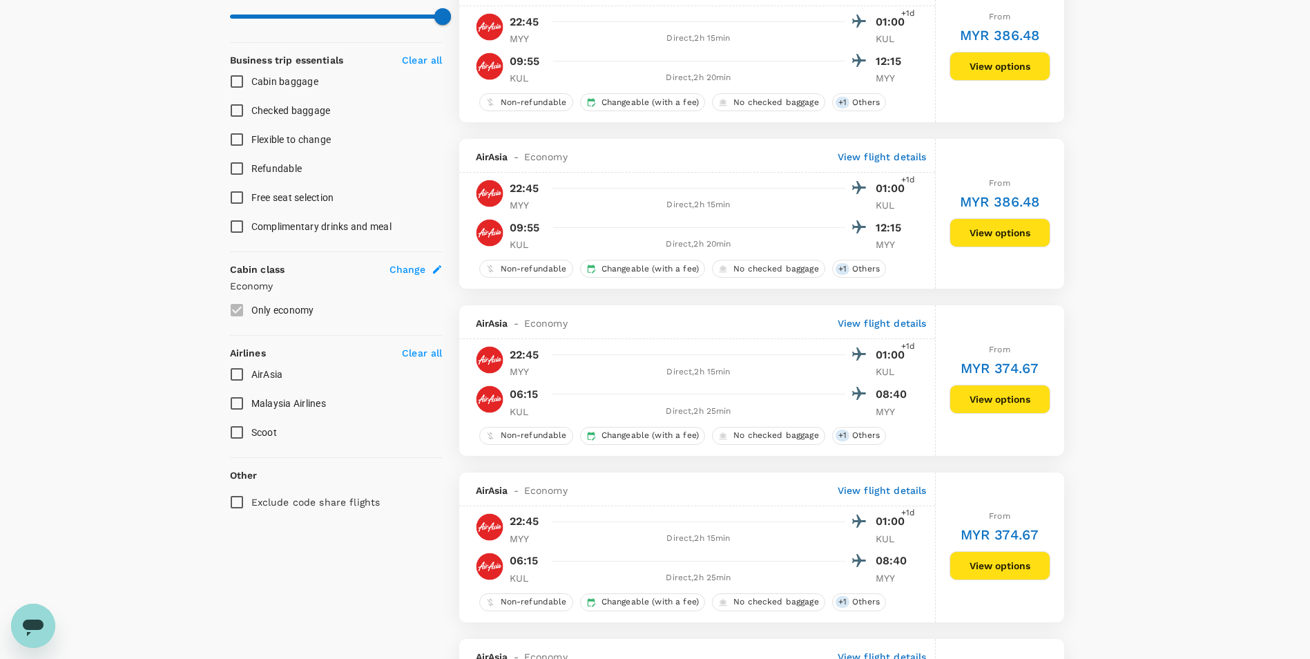
click at [238, 400] on input "Malaysia Airlines" at bounding box center [236, 403] width 29 height 29
checkbox input "true"
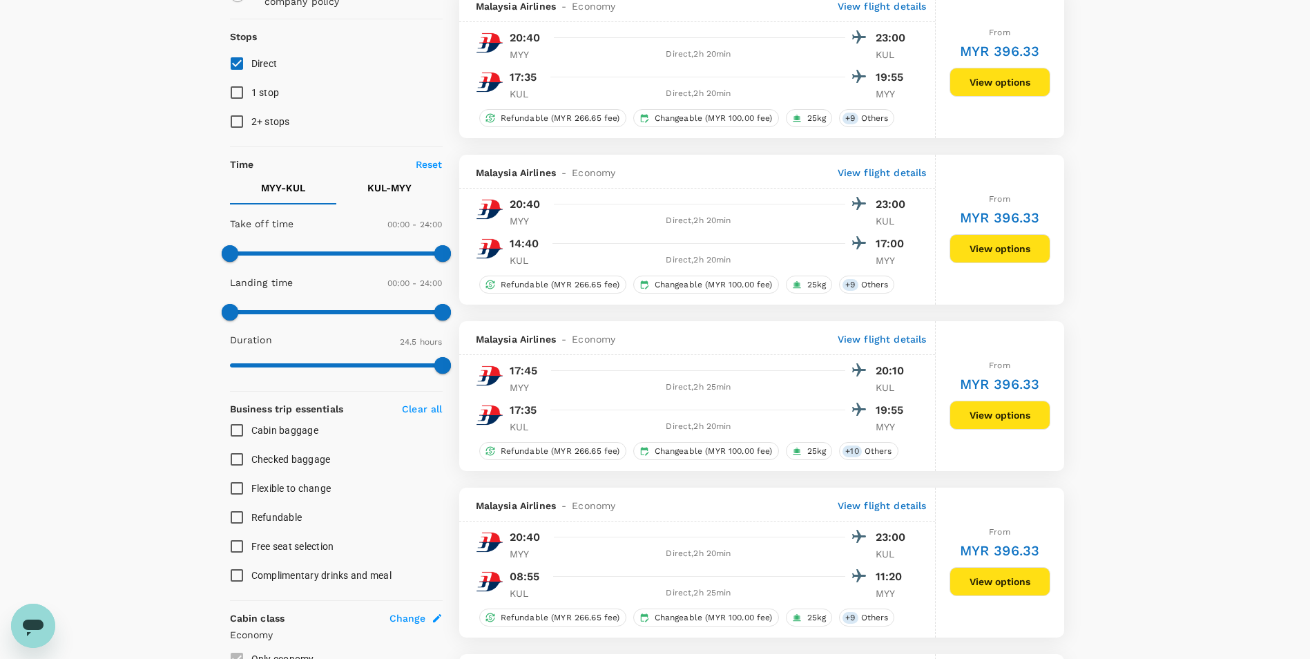
scroll to position [0, 0]
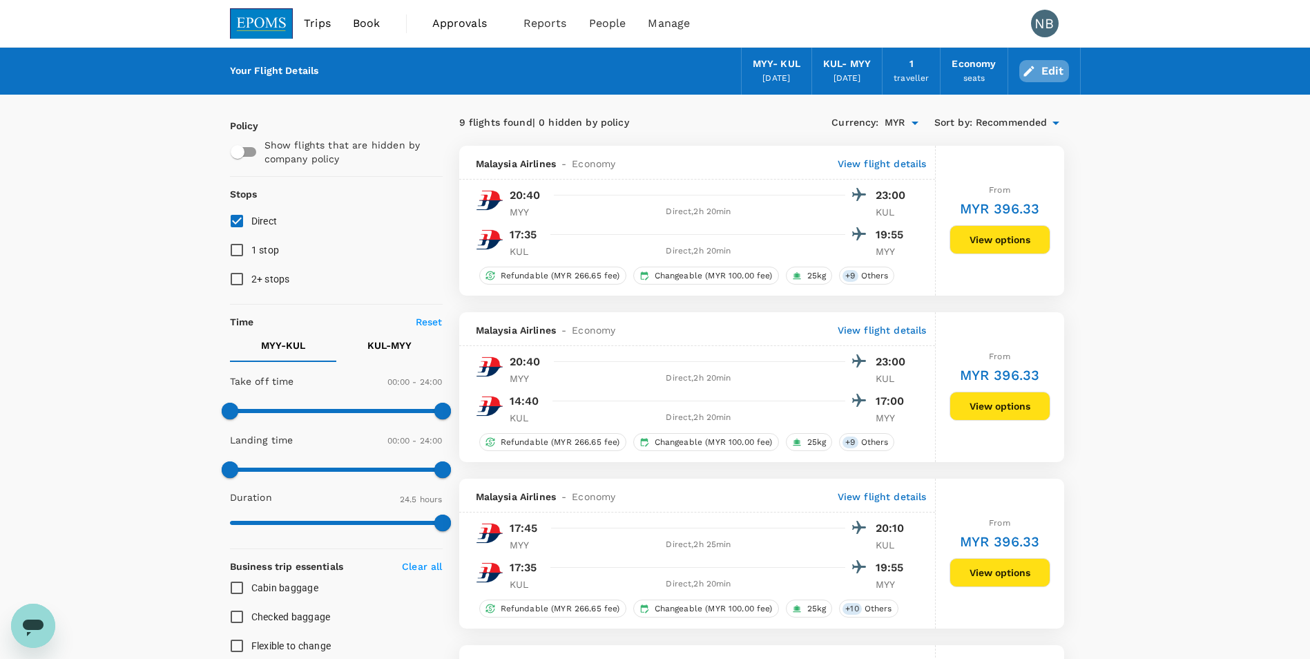
click at [1034, 69] on icon "button" at bounding box center [1029, 71] width 14 height 14
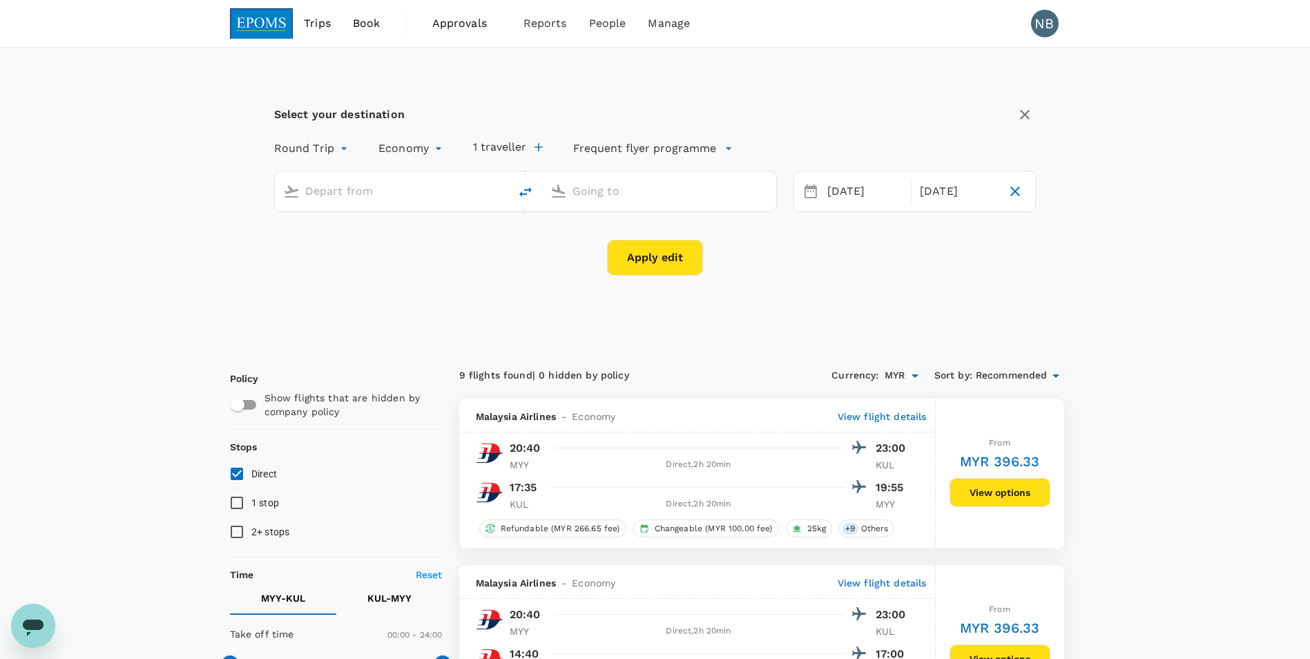
type input "Miri Intl (MYY)"
type input "Kuala Lumpur Intl ([GEOGRAPHIC_DATA])"
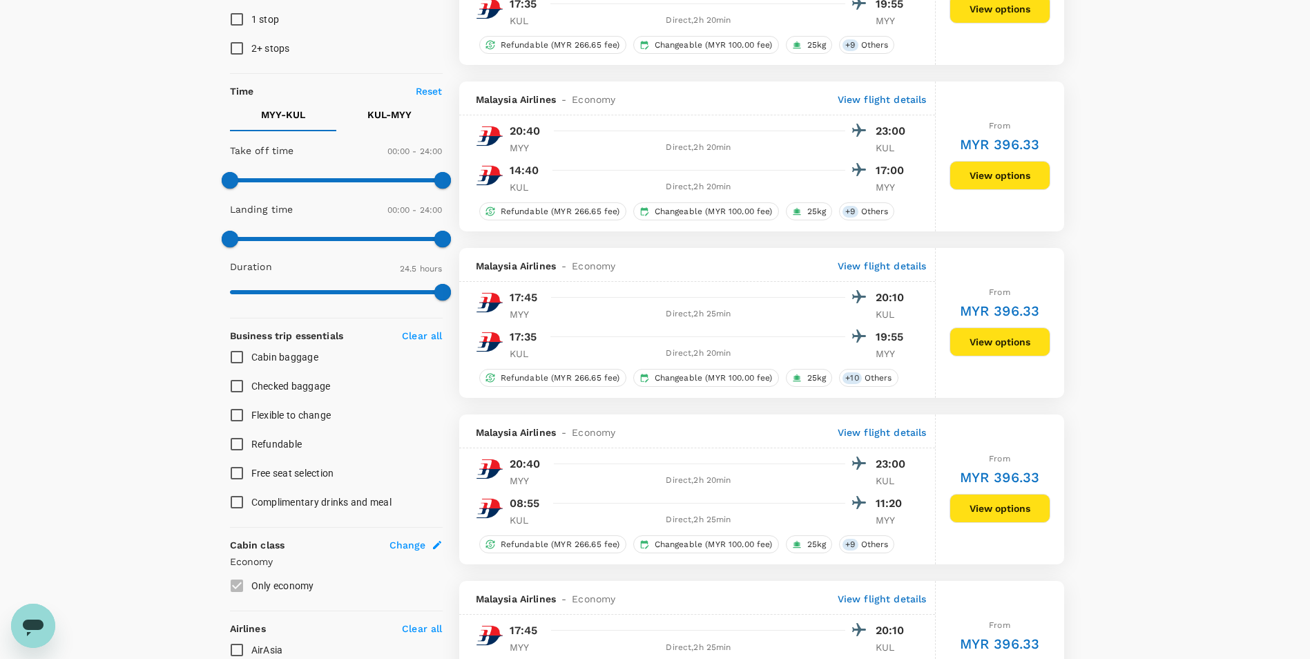
scroll to position [489, 0]
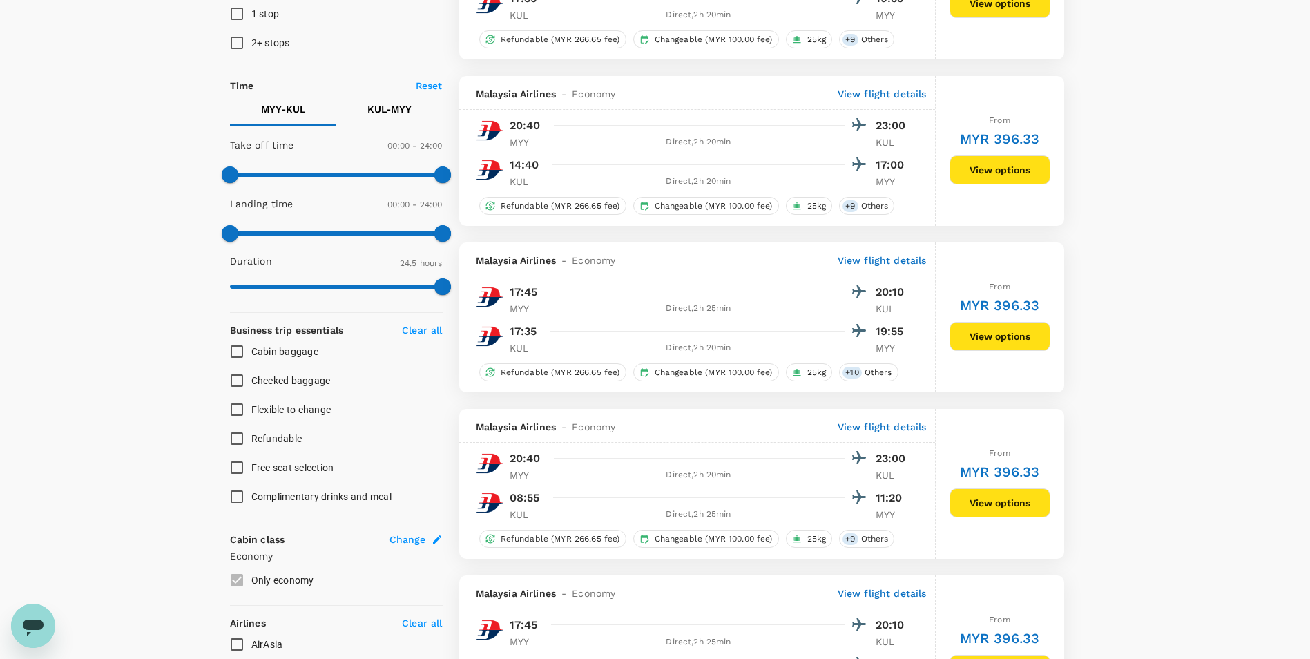
click at [880, 260] on p "View flight details" at bounding box center [882, 260] width 89 height 14
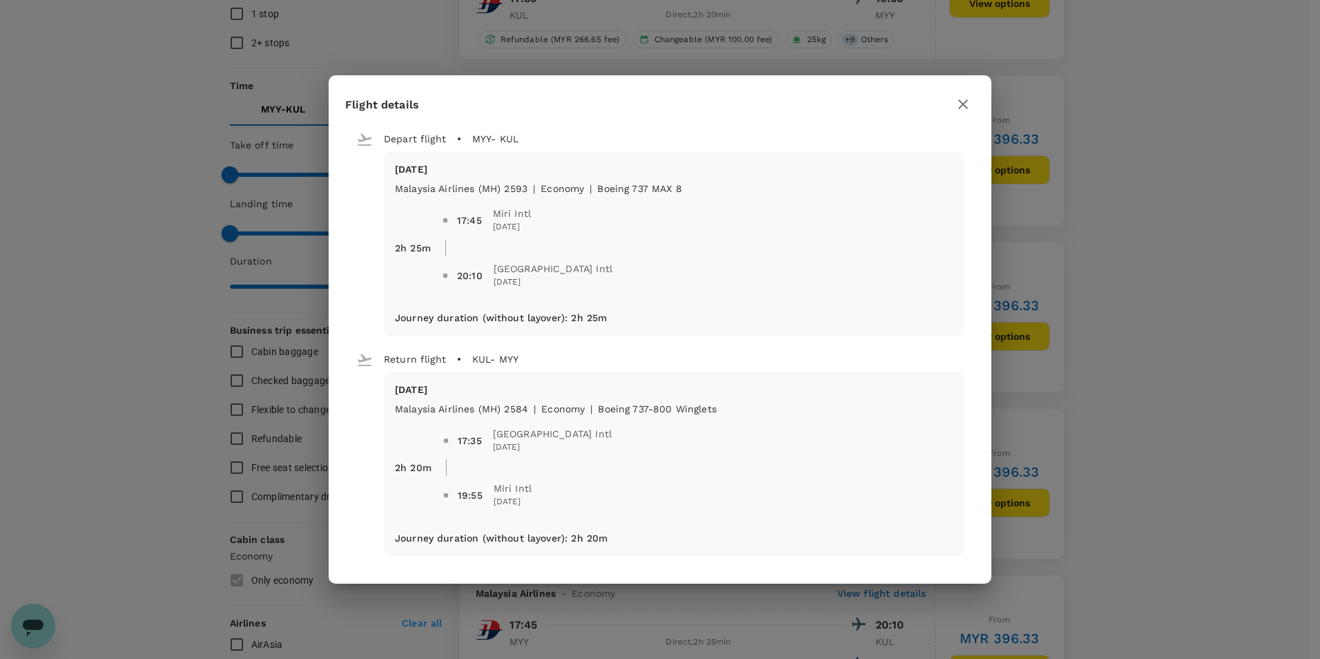
click at [971, 99] on icon "button" at bounding box center [963, 104] width 17 height 17
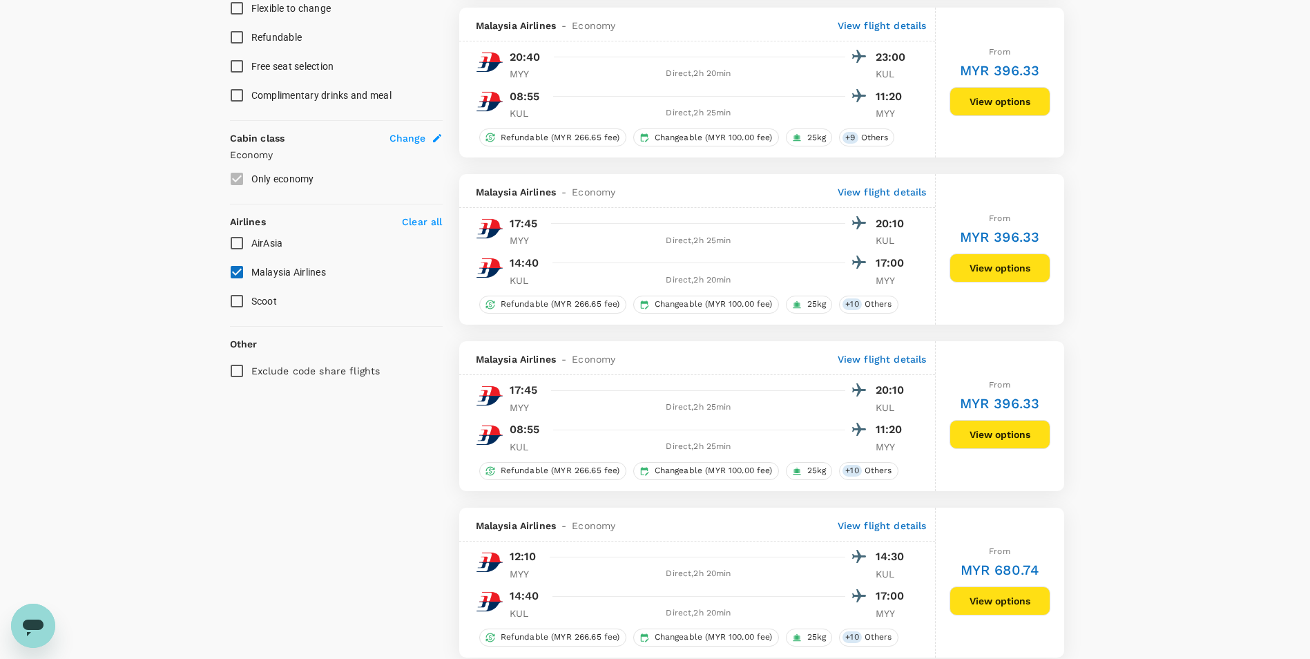
scroll to position [760, 0]
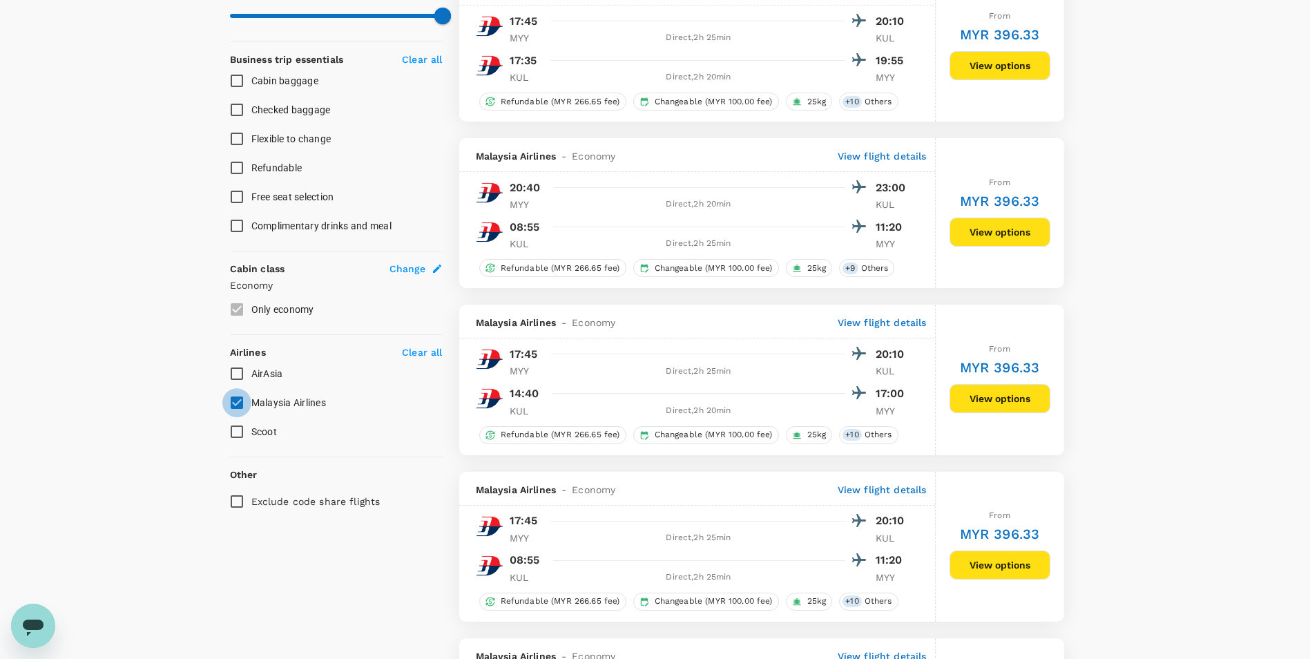
click at [237, 402] on input "Malaysia Airlines" at bounding box center [236, 402] width 29 height 29
checkbox input "false"
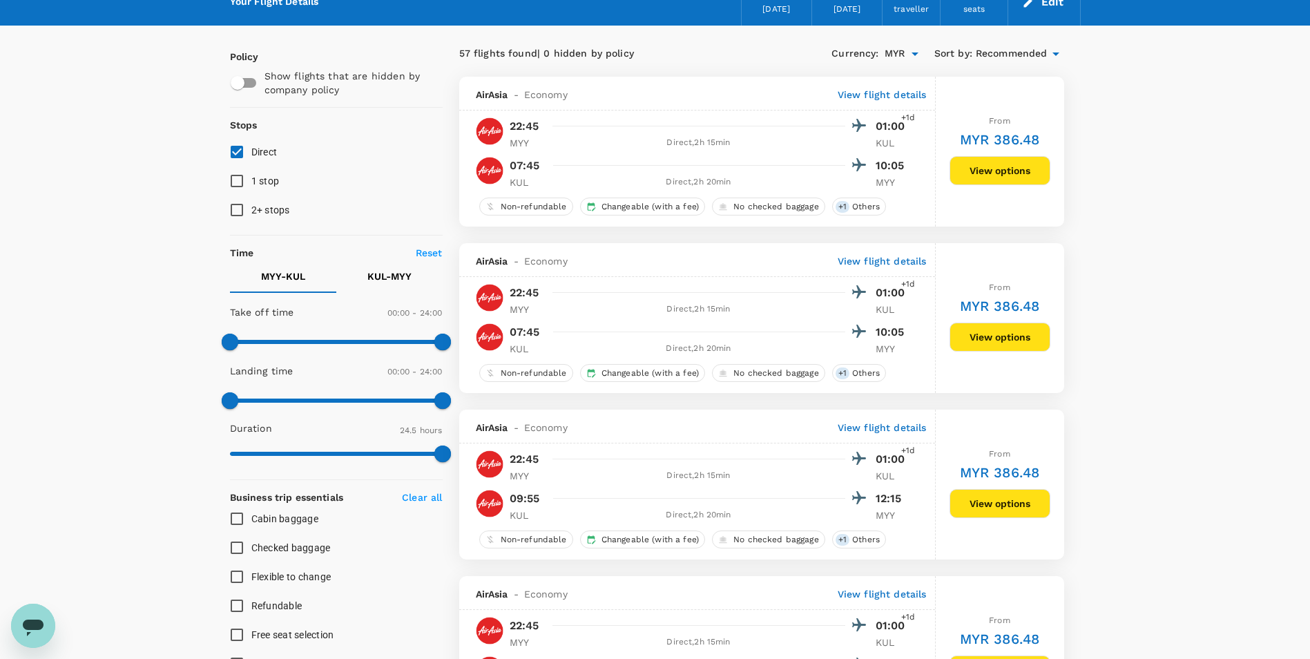
scroll to position [0, 0]
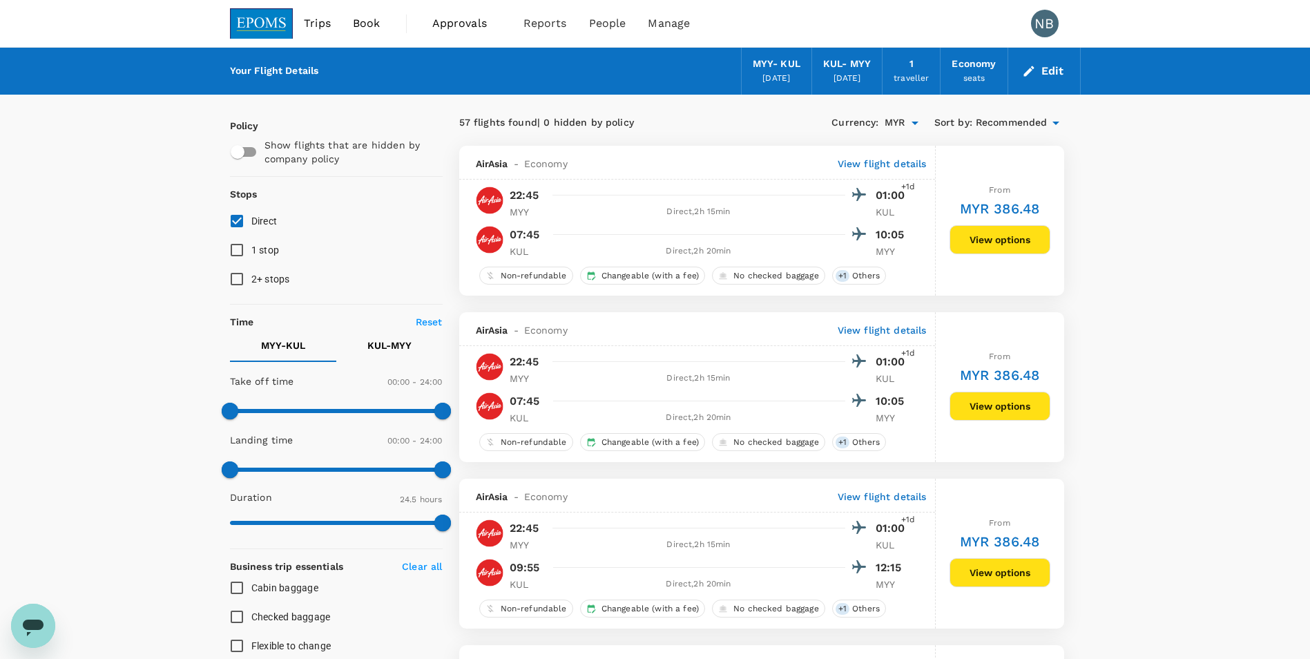
click at [1041, 119] on span "Recommended" at bounding box center [1012, 122] width 72 height 15
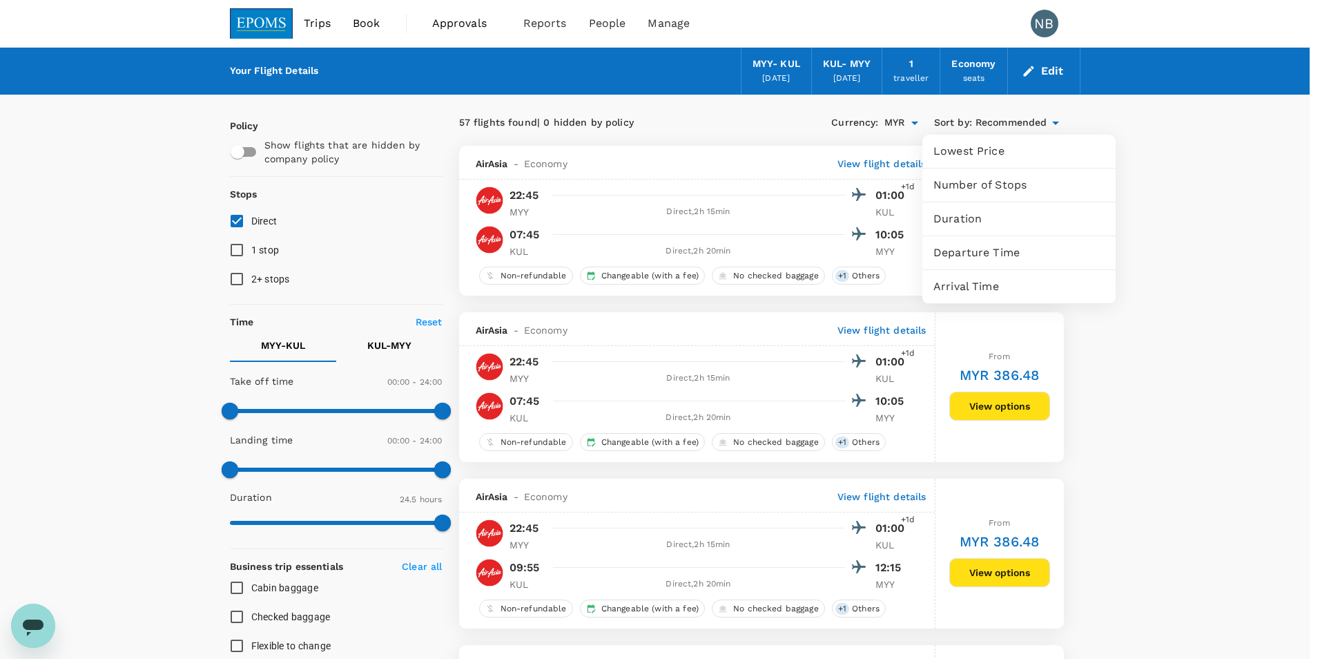
click at [1011, 157] on span "Lowest Price" at bounding box center [1019, 151] width 171 height 17
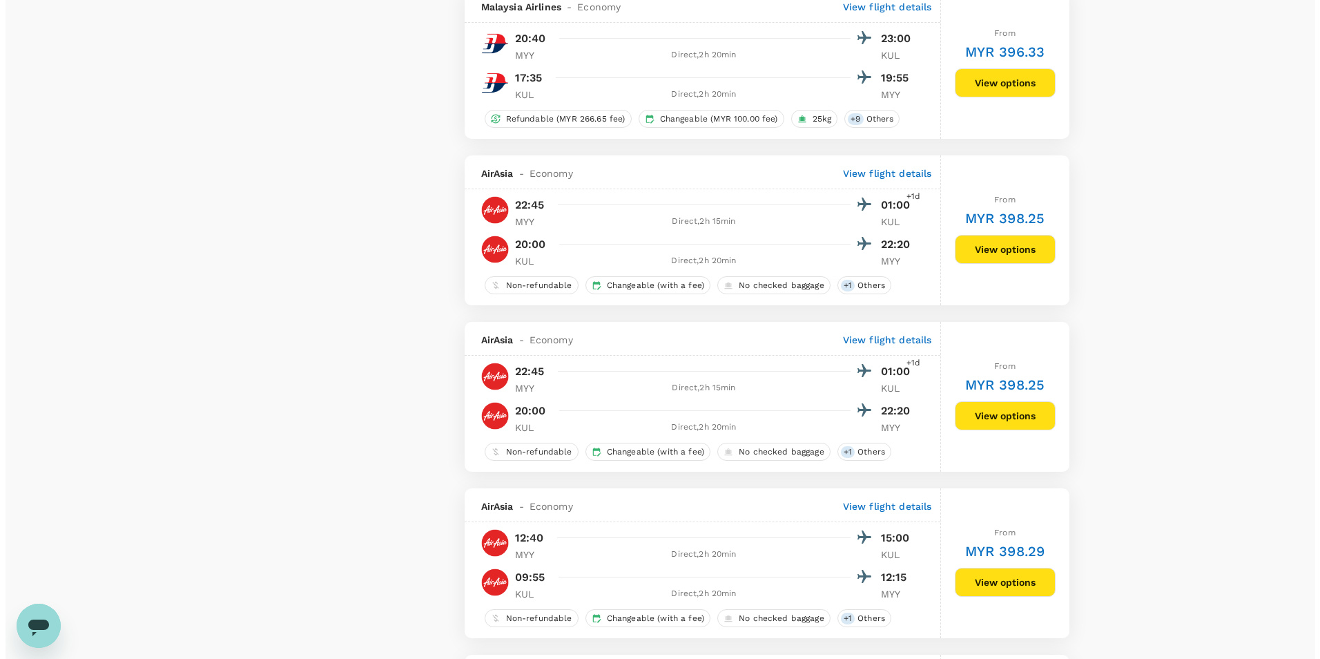
scroll to position [2067, 0]
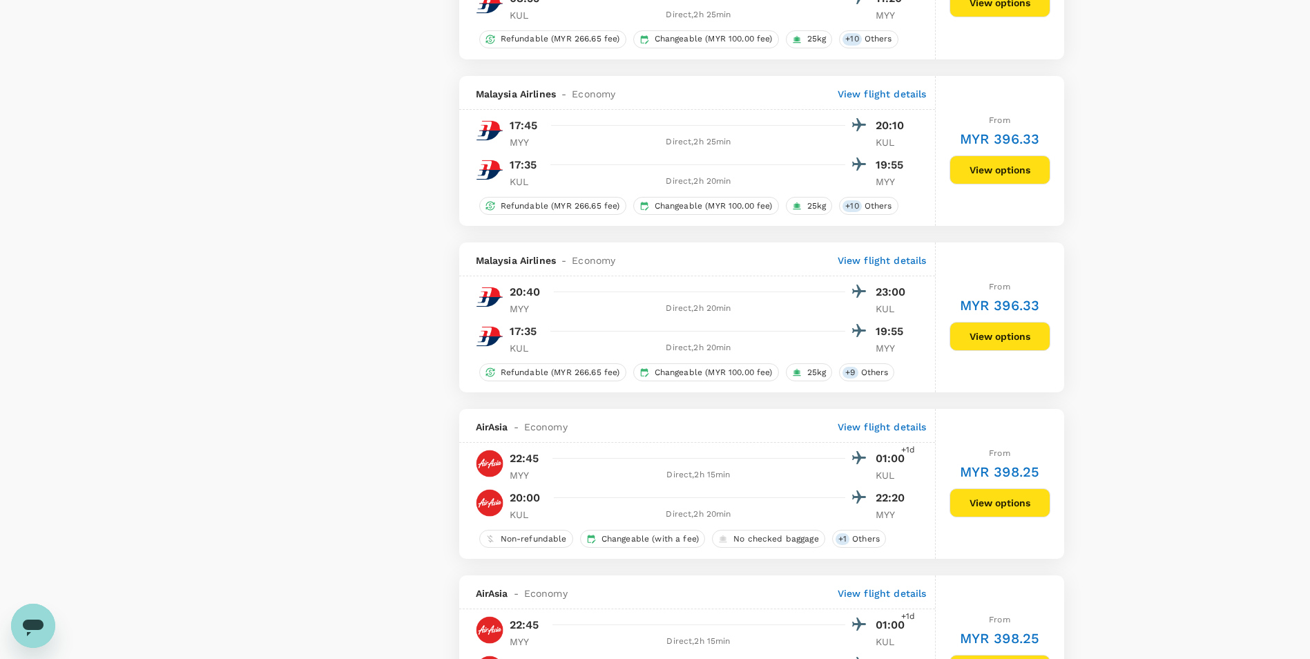
click at [903, 93] on p "View flight details" at bounding box center [882, 94] width 89 height 14
